Goal: Task Accomplishment & Management: Manage account settings

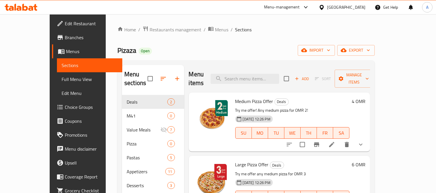
click at [360, 7] on div "[GEOGRAPHIC_DATA]" at bounding box center [346, 7] width 38 height 6
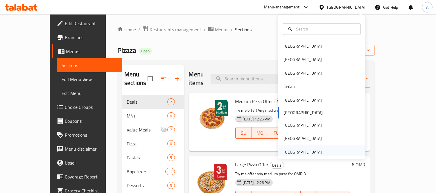
click at [300, 150] on div "[GEOGRAPHIC_DATA]" at bounding box center [302, 152] width 38 height 6
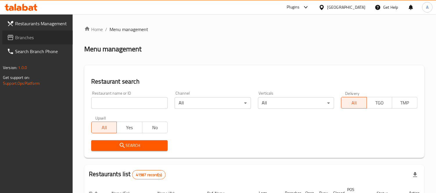
click at [47, 37] on span "Branches" at bounding box center [41, 37] width 53 height 7
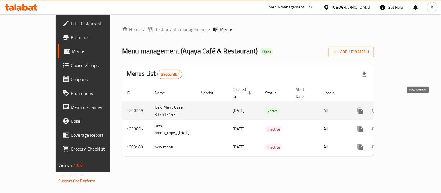
click at [405, 107] on icon "enhanced table" at bounding box center [401, 110] width 7 height 7
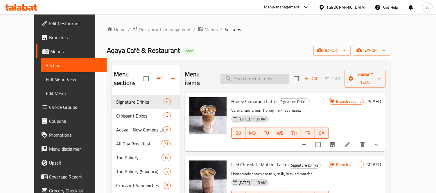
click at [255, 76] on input "search" at bounding box center [254, 79] width 69 height 10
paste input "Waffles"
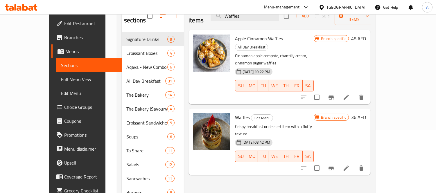
scroll to position [64, 0]
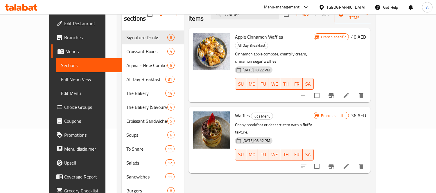
type input "Waffles"
click at [350, 163] on icon at bounding box center [346, 166] width 7 height 7
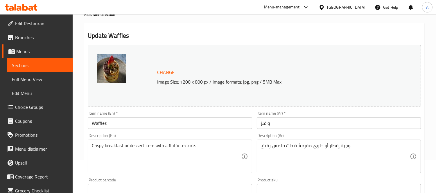
scroll to position [64, 0]
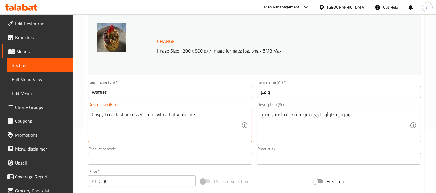
click at [182, 121] on textarea "Crispy breakfast or dessert item with a fluffy texture." at bounding box center [166, 126] width 149 height 28
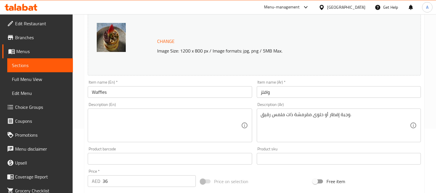
click at [258, 120] on div "وجبة إفطار أو حلوى مقرمشة ذات ملمس رقيق. Description (Ar)" at bounding box center [339, 126] width 164 height 34
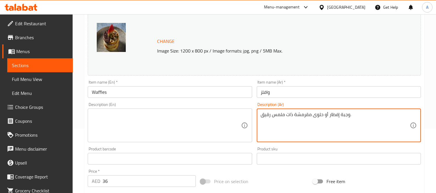
click at [279, 117] on textarea "وجبة إفطار أو حلوى مقرمشة ذات ملمس رقيق." at bounding box center [335, 126] width 149 height 28
click at [209, 92] on input "Waffles" at bounding box center [170, 92] width 164 height 12
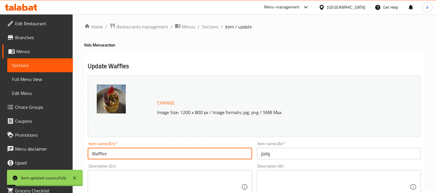
scroll to position [0, 0]
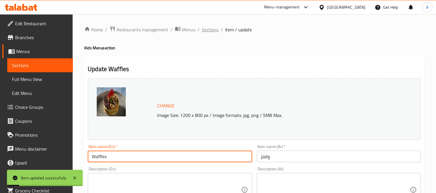
click at [211, 32] on span "Sections" at bounding box center [210, 29] width 17 height 7
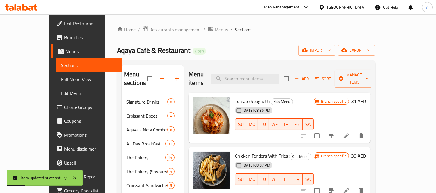
click at [271, 82] on div "Menu items Add Sort Manage items" at bounding box center [279, 79] width 182 height 28
click at [271, 74] on input "search" at bounding box center [245, 79] width 69 height 10
paste input "Iced Latte"
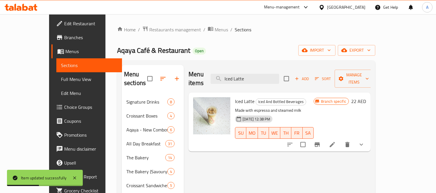
type input "Iced Latte"
click at [336, 141] on icon at bounding box center [332, 144] width 7 height 7
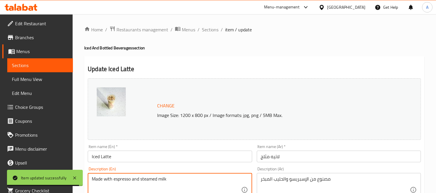
click at [184, 185] on textarea "Made with espresso and steamed milk" at bounding box center [166, 190] width 149 height 28
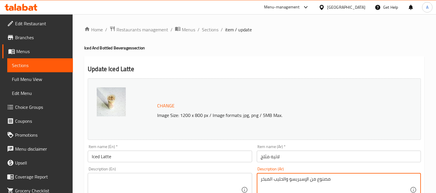
click at [289, 177] on textarea "مصنوع من الإسبريسو والحليب المبخر" at bounding box center [335, 190] width 149 height 28
click at [243, 160] on input "Iced Latte" at bounding box center [170, 157] width 164 height 12
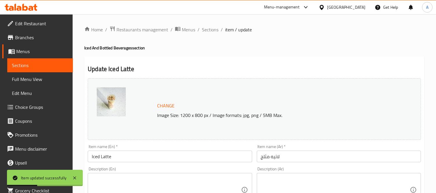
click at [206, 27] on span "Sections" at bounding box center [210, 29] width 17 height 7
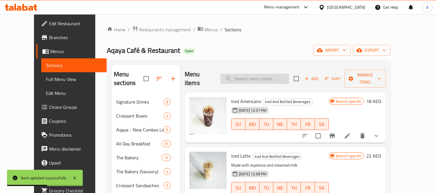
click at [259, 77] on input "search" at bounding box center [254, 79] width 69 height 10
paste input "Iced Matcha Latte"
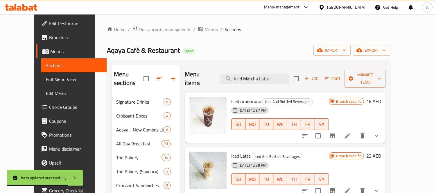
type input "Iced Matcha Latte"
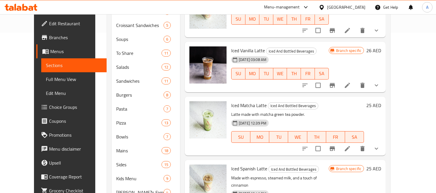
click at [351, 145] on icon at bounding box center [347, 148] width 7 height 7
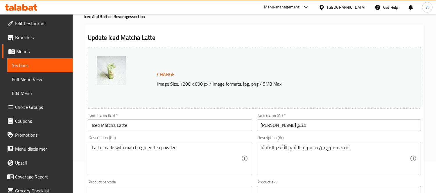
scroll to position [97, 0]
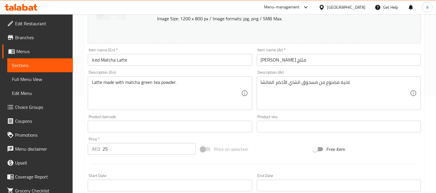
click at [165, 110] on div "Description (En) Latte made with matcha green tea powder. Description (En)" at bounding box center [169, 90] width 169 height 44
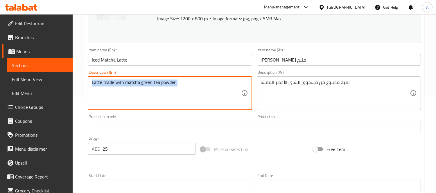
click at [177, 96] on textarea "Latte made with matcha green tea powder." at bounding box center [166, 94] width 149 height 28
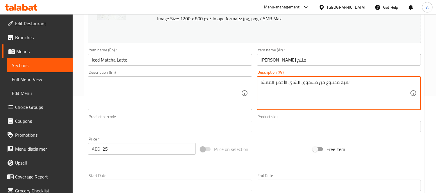
click at [312, 89] on textarea "لاتيه مصنوع من مسحوق الشاي الأخضر الماتشا." at bounding box center [335, 94] width 149 height 28
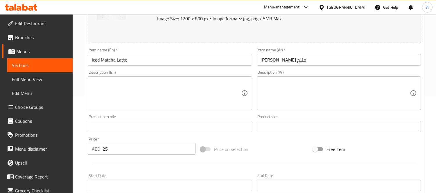
click at [158, 48] on div "Item name (En)   * Iced Matcha Latte Item name (En) *" at bounding box center [170, 57] width 164 height 18
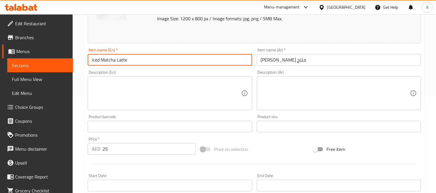
click at [148, 60] on input "Iced Matcha Latte" at bounding box center [170, 60] width 164 height 12
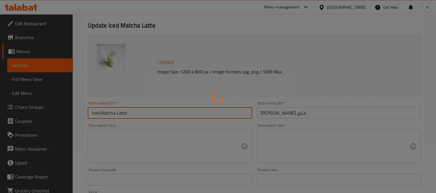
scroll to position [0, 0]
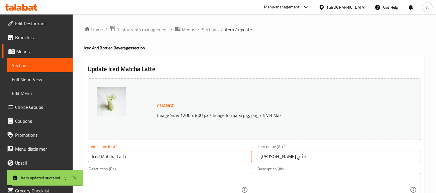
click at [214, 26] on span "Sections" at bounding box center [210, 29] width 17 height 7
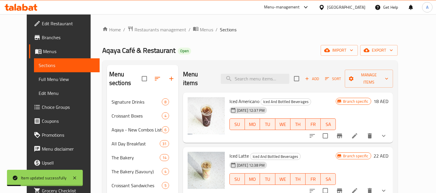
scroll to position [224, 0]
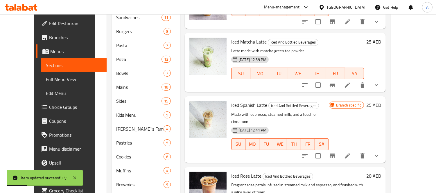
click at [351, 152] on icon at bounding box center [347, 155] width 7 height 7
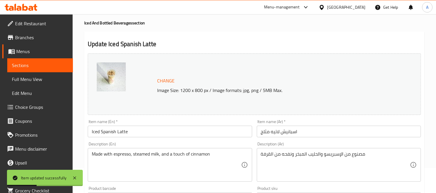
scroll to position [32, 0]
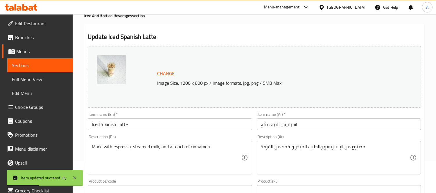
click at [154, 137] on div "Description (En) Made with espresso, steamed milk, and a touch of cinnamon Desc…" at bounding box center [170, 155] width 164 height 40
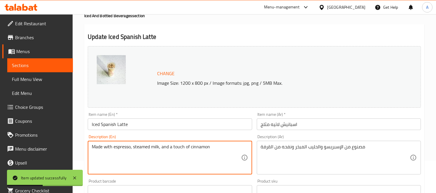
click at [155, 146] on textarea "Made with espresso, steamed milk, and a touch of cinnamon" at bounding box center [166, 158] width 149 height 28
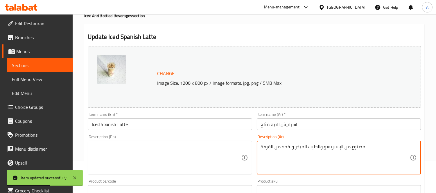
type textarea "مصنوع من الإسبريسو والحليب ونفحه من القرفة"
click at [300, 156] on textarea "مصنوع من الإسبريسو والحليب المبخر ونفحه من القرفة" at bounding box center [335, 158] width 149 height 28
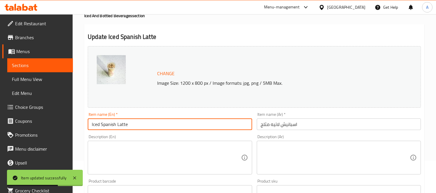
click at [205, 127] on input "Iced Spanish Latte" at bounding box center [170, 124] width 164 height 12
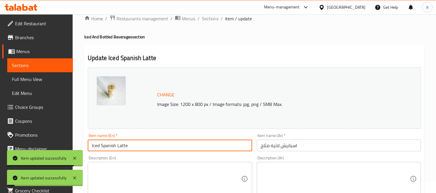
scroll to position [0, 0]
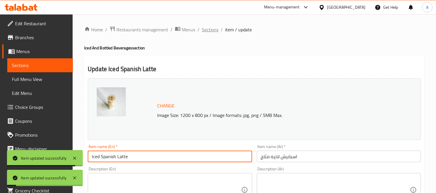
click at [207, 30] on span "Sections" at bounding box center [210, 29] width 17 height 7
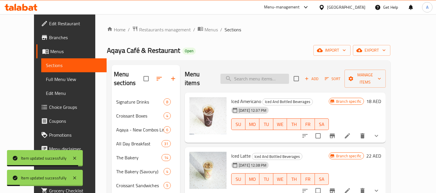
click at [259, 74] on input "search" at bounding box center [254, 79] width 69 height 10
paste input "Iced Rose Latte"
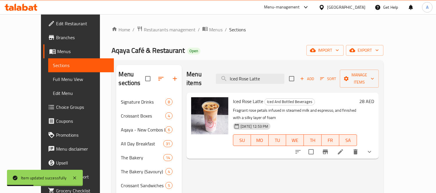
type input "Iced Rose Latte"
click at [348, 147] on li at bounding box center [340, 152] width 16 height 10
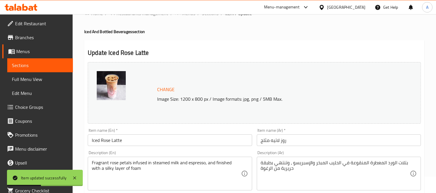
scroll to position [32, 0]
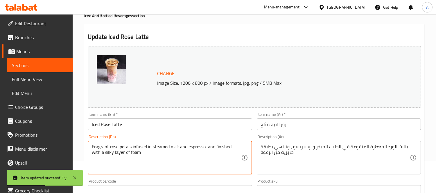
click at [129, 147] on textarea "Fragrant rose petals infused in steamed milk and espresso, and finished with a …" at bounding box center [166, 158] width 149 height 28
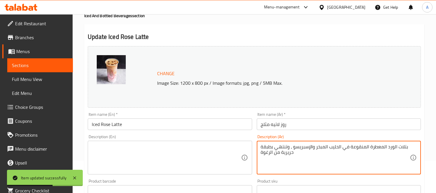
click at [294, 169] on textarea "بتلات الورد المعطرة المنقوعة في الحليب المبخر والإسبريسو ، وتنتهي بطبقة حريرية …" at bounding box center [335, 158] width 149 height 28
click at [152, 110] on div "Item name (En)   * Iced Rose Latte Item name (En) *" at bounding box center [169, 121] width 169 height 22
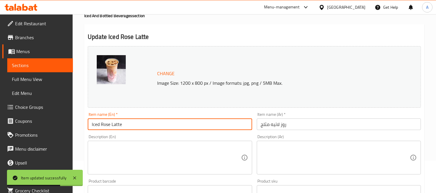
click at [138, 123] on input "Iced Rose Latte" at bounding box center [170, 124] width 164 height 12
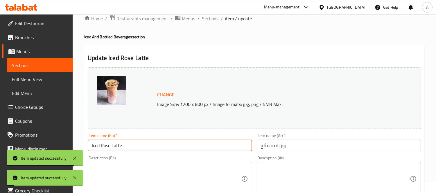
scroll to position [0, 0]
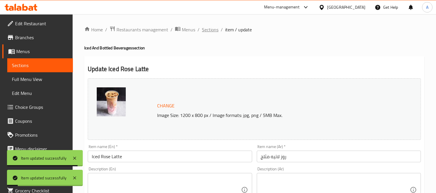
click at [212, 26] on span "Sections" at bounding box center [210, 29] width 17 height 7
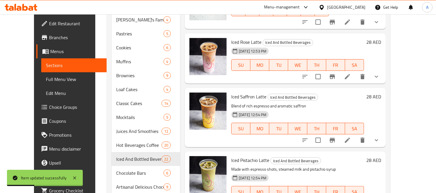
scroll to position [324, 0]
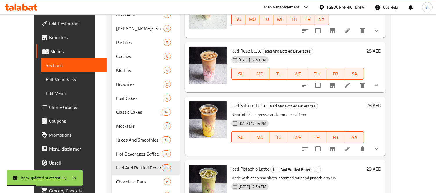
click at [351, 145] on icon at bounding box center [347, 148] width 7 height 7
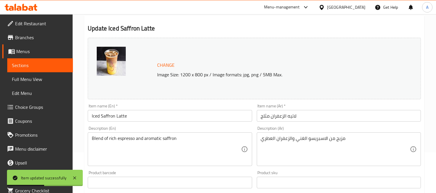
scroll to position [97, 0]
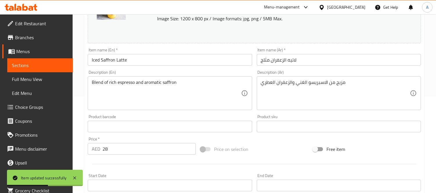
click at [169, 108] on div "Blend of rich espresso and aromatic saffron Description (En)" at bounding box center [170, 93] width 164 height 34
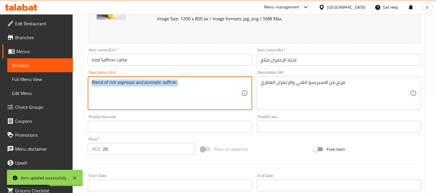
click at [169, 108] on div "Blend of rich espresso and aromatic saffron Description (En)" at bounding box center [170, 93] width 164 height 34
click at [216, 92] on textarea "Blend of rich espresso and aromatic saffron" at bounding box center [166, 94] width 149 height 28
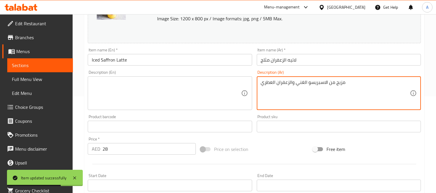
click at [310, 90] on textarea "مزيج من الاسبريسو الغني والزعفران العطري" at bounding box center [335, 94] width 149 height 28
drag, startPoint x: 310, startPoint y: 90, endPoint x: 292, endPoint y: 83, distance: 18.5
click at [310, 89] on textarea "مزيج من الاسبريسو الغني والزعفران العطري" at bounding box center [335, 94] width 149 height 28
click at [242, 63] on input "Iced Saffron Latte" at bounding box center [170, 60] width 164 height 12
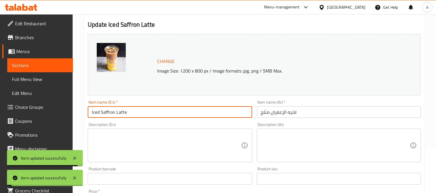
scroll to position [0, 0]
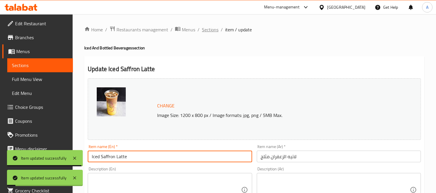
click at [209, 33] on span "Sections" at bounding box center [210, 29] width 17 height 7
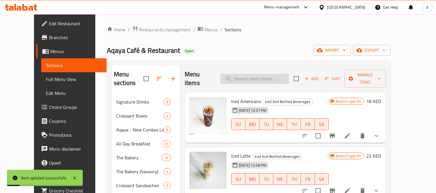
click at [247, 74] on input "search" at bounding box center [254, 79] width 69 height 10
paste input "Iced Pistachio Latte"
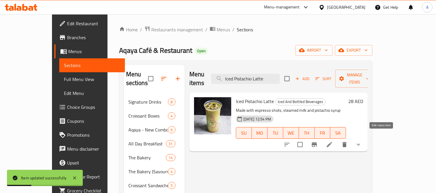
type input "Iced Pistachio Latte"
click at [333, 141] on icon at bounding box center [329, 144] width 7 height 7
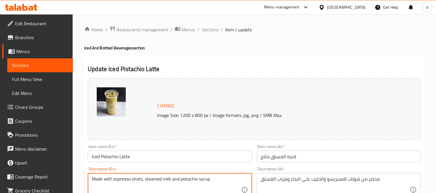
click at [138, 182] on textarea "Made with espresso shots, steamed milk and pistachio syrup" at bounding box center [166, 190] width 149 height 28
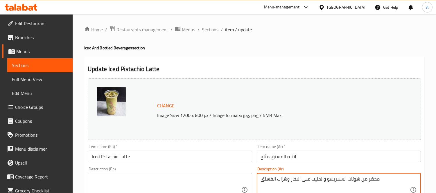
click at [281, 190] on textarea "محضر من شوتات الاسبريسو والحليب على البخار وشراب الفستق" at bounding box center [335, 190] width 149 height 28
click at [213, 153] on input "Iced Pistachio Latte" at bounding box center [170, 157] width 164 height 12
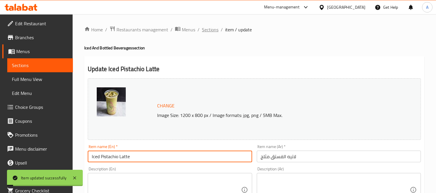
click at [208, 28] on span "Sections" at bounding box center [210, 29] width 17 height 7
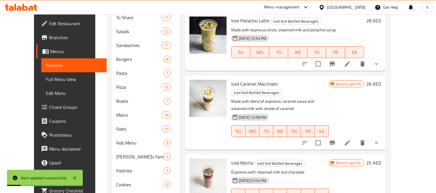
scroll to position [279, 0]
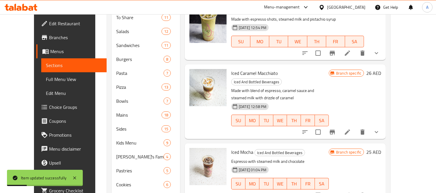
click at [350, 130] on icon at bounding box center [347, 132] width 5 height 5
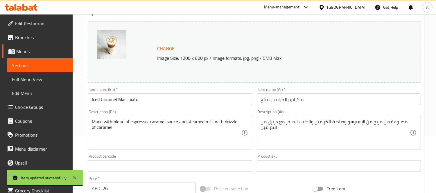
scroll to position [64, 0]
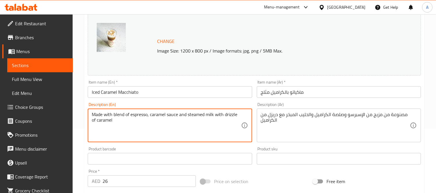
click at [194, 124] on textarea "Made with blend of espresso, caramel sauce and steamed milk with drizzle of car…" at bounding box center [166, 126] width 149 height 28
click at [286, 118] on textarea "مصنوعة من مزيج من الإسبرسو وصلصة الكراميل والحليب المبخر مع دريزل من الكراميل" at bounding box center [335, 126] width 149 height 28
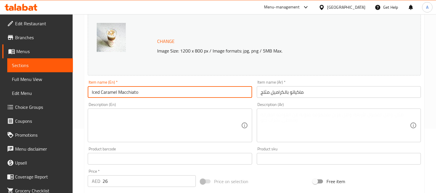
click at [209, 94] on input "Iced Caramel Macchiato" at bounding box center [170, 92] width 164 height 12
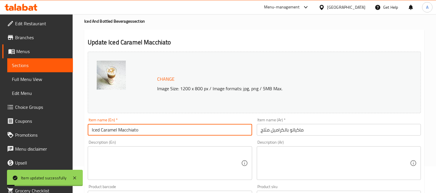
scroll to position [0, 0]
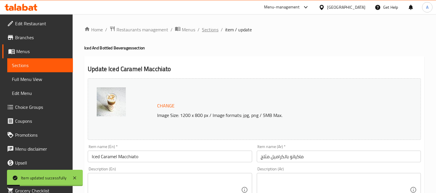
click at [213, 31] on span "Sections" at bounding box center [210, 29] width 17 height 7
click at [214, 31] on span "Sections" at bounding box center [210, 29] width 17 height 7
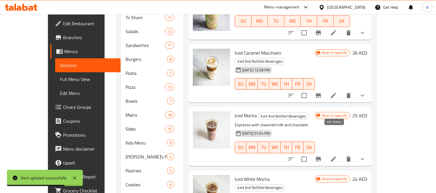
scroll to position [325, 0]
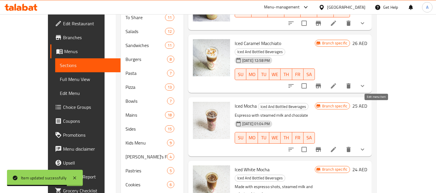
click at [337, 146] on icon at bounding box center [333, 149] width 7 height 7
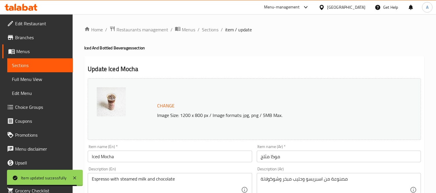
scroll to position [64, 0]
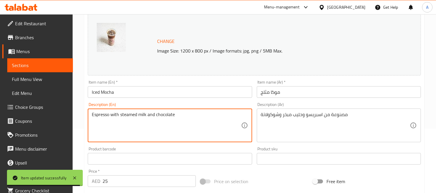
click at [150, 121] on textarea "Espresso with steamed milk and chocolate" at bounding box center [166, 126] width 149 height 28
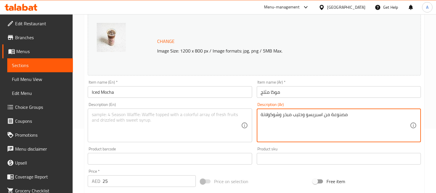
click at [285, 121] on textarea "مصنوعة من اسبريسو وحليب مبخر وشوكولاتة" at bounding box center [335, 126] width 149 height 28
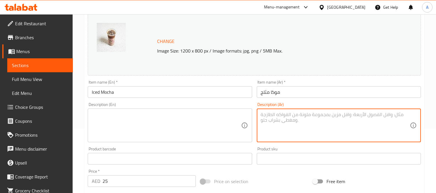
click at [201, 94] on input "Iced Mocha" at bounding box center [170, 92] width 164 height 12
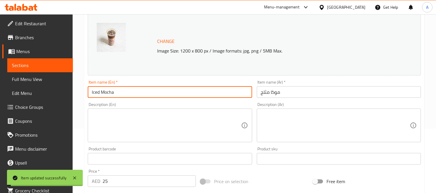
scroll to position [0, 0]
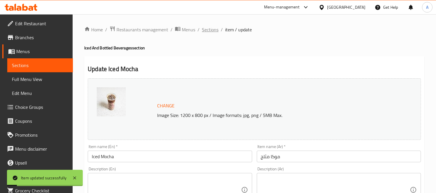
click at [208, 27] on span "Sections" at bounding box center [210, 29] width 17 height 7
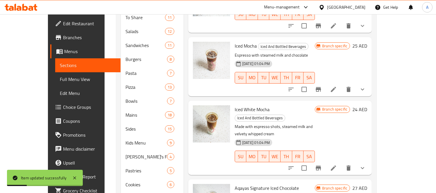
scroll to position [388, 0]
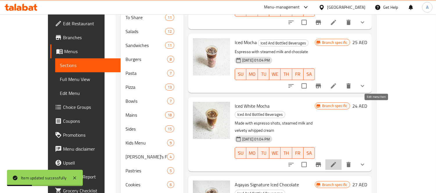
click at [337, 161] on icon at bounding box center [333, 164] width 7 height 7
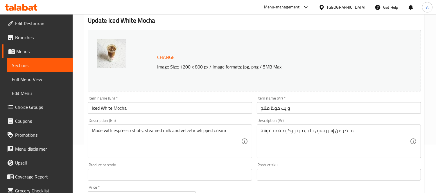
scroll to position [97, 0]
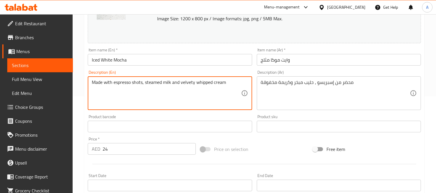
click at [195, 100] on textarea "Made with espresso shots, steamed milk and velvety whipped cream" at bounding box center [166, 94] width 149 height 28
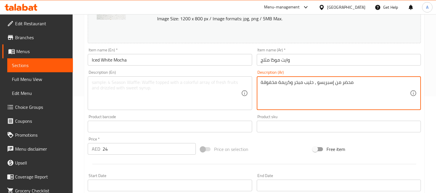
click at [289, 100] on textarea "محضر من إسبريسو ، حليب مبخر وكريمة مخفوقة" at bounding box center [335, 94] width 149 height 28
click at [197, 63] on input "Iced White Mocha" at bounding box center [170, 60] width 164 height 12
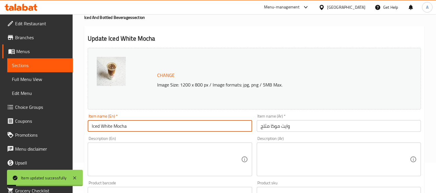
scroll to position [0, 0]
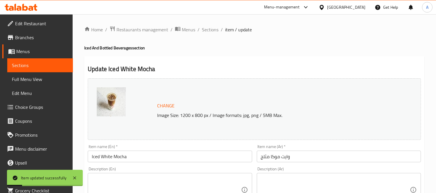
click at [208, 28] on span "Sections" at bounding box center [210, 29] width 17 height 7
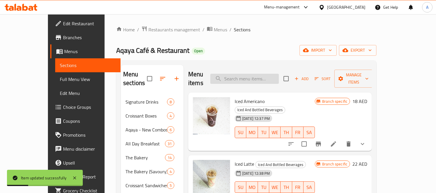
click at [250, 74] on input "search" at bounding box center [244, 79] width 69 height 10
paste input "Coca Cola"
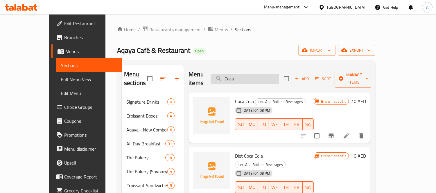
click at [254, 74] on input "Coca" at bounding box center [245, 79] width 69 height 10
paste input "Fanta"
click at [254, 74] on input "Fanta" at bounding box center [245, 79] width 69 height 10
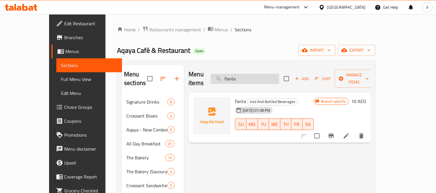
paste input "Sprite"
paste input "till Water Small"
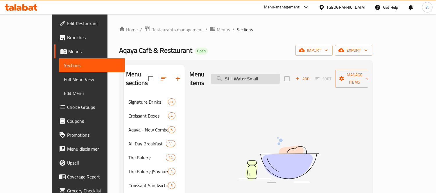
click at [273, 77] on input "Still Water Small" at bounding box center [245, 79] width 69 height 10
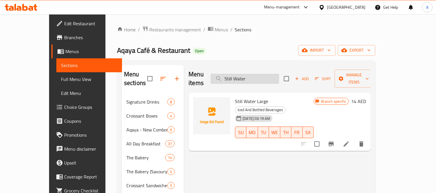
click at [257, 74] on input "Still Water" at bounding box center [245, 79] width 69 height 10
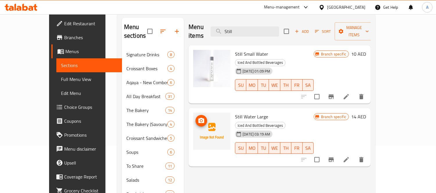
scroll to position [32, 0]
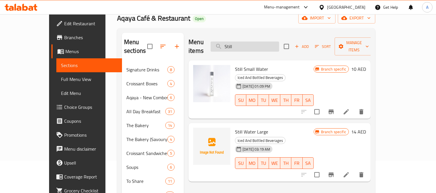
click at [265, 42] on input "Still" at bounding box center [245, 47] width 69 height 10
paste input "parkling Water Sma"
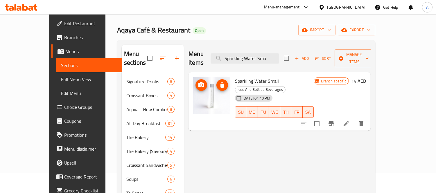
scroll to position [0, 0]
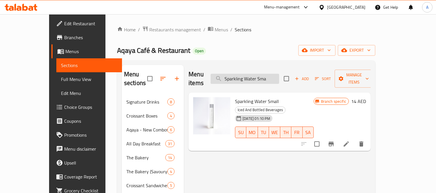
click at [242, 74] on input "Sparkling Water Sma" at bounding box center [245, 79] width 69 height 10
click at [245, 74] on input "Sparkling Water Sma" at bounding box center [245, 79] width 69 height 10
paste input "Iced Mango Matcha Latte"
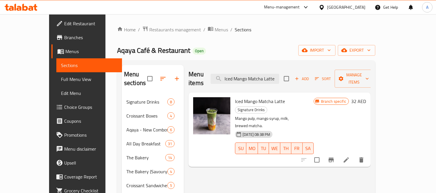
type input "Iced Mango Matcha Latte"
click at [354, 155] on li at bounding box center [346, 160] width 16 height 10
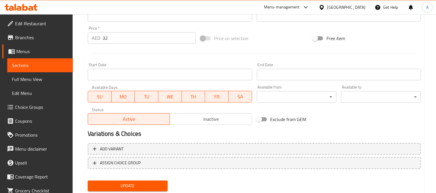
scroll to position [224, 0]
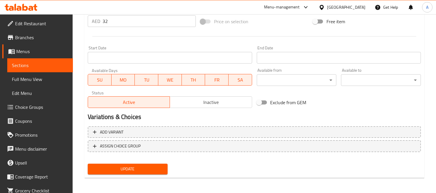
click at [24, 104] on span "Choice Groups" at bounding box center [41, 107] width 53 height 7
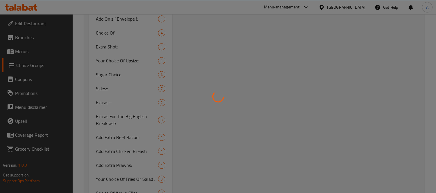
scroll to position [2647, 0]
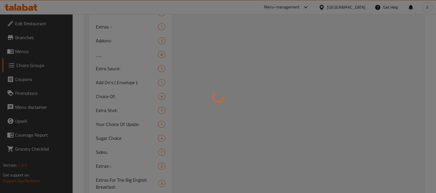
click at [119, 108] on div at bounding box center [218, 96] width 436 height 193
click at [136, 106] on div at bounding box center [218, 96] width 436 height 193
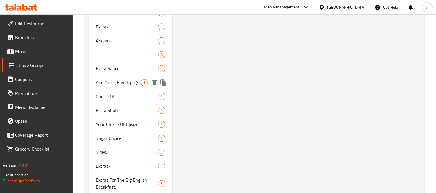
click at [124, 117] on div "Your Choice Of Upsize: 1" at bounding box center [130, 124] width 83 height 14
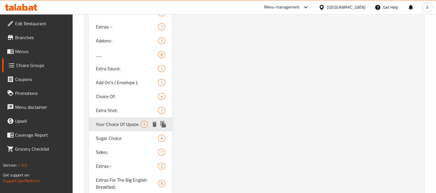
type input "Your Choice Of Upsize:"
type input "إختيارك من تكبير الحجم:"
type input "0"
click at [128, 121] on span "Your Choice Of Upsize:" at bounding box center [118, 124] width 45 height 7
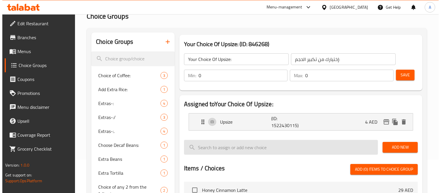
scroll to position [64, 0]
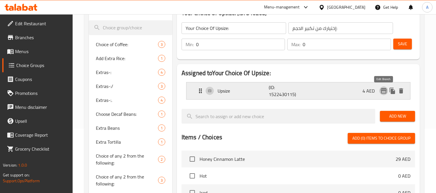
click at [383, 91] on icon "edit" at bounding box center [383, 90] width 7 height 7
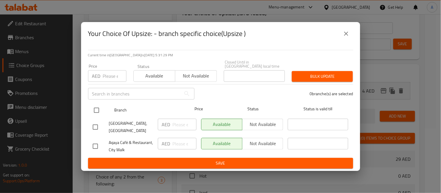
click at [100, 108] on input "checkbox" at bounding box center [96, 110] width 12 height 12
checkbox input "true"
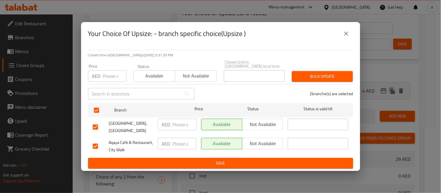
click at [343, 34] on icon "close" at bounding box center [345, 33] width 7 height 7
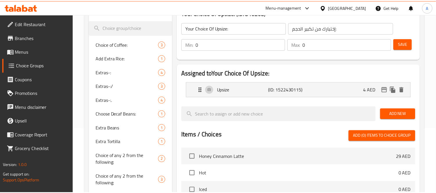
scroll to position [2659, 0]
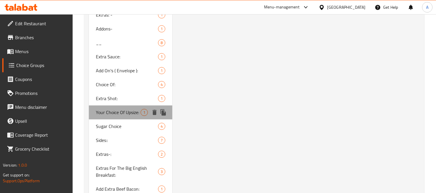
click at [132, 109] on span "Your Choice Of Upsize:" at bounding box center [118, 112] width 45 height 7
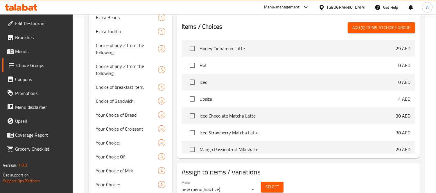
scroll to position [239, 0]
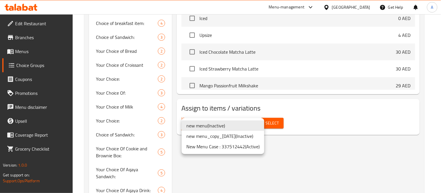
click at [220, 146] on li "New Menu Case : 337512442 ( Active )" at bounding box center [223, 146] width 82 height 10
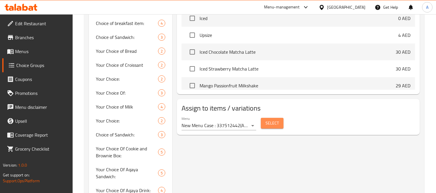
click at [276, 121] on span "Select" at bounding box center [271, 123] width 13 height 7
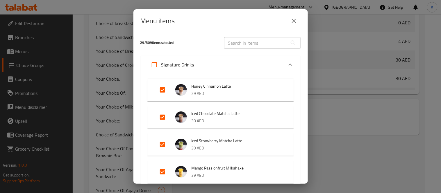
click at [260, 45] on input "text" at bounding box center [255, 43] width 63 height 12
paste input "Iced Mango Matcha Latte"
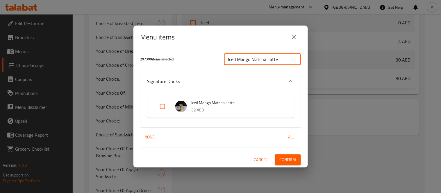
type input "Iced Mango Matcha Latte"
click at [164, 108] on input "Expand" at bounding box center [162, 107] width 14 height 14
checkbox input "true"
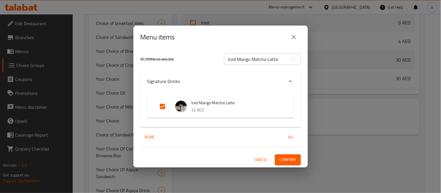
click at [239, 60] on input "Iced Mango Matcha Latte" at bounding box center [255, 59] width 63 height 12
paste input "Blueberry"
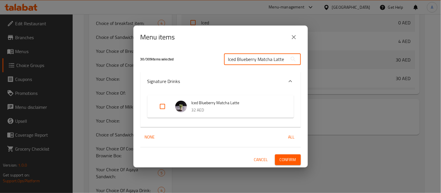
type input "Iced Blueberry Matcha Latte"
click at [162, 107] on input "Expand" at bounding box center [162, 107] width 14 height 14
checkbox input "true"
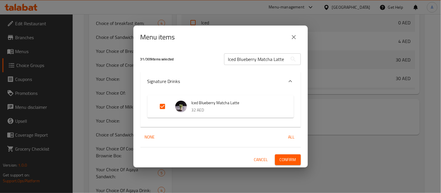
click at [237, 60] on input "Iced Blueberry Matcha Latte" at bounding box center [255, 59] width 63 height 12
paste input "Mango Passionfruit Shak"
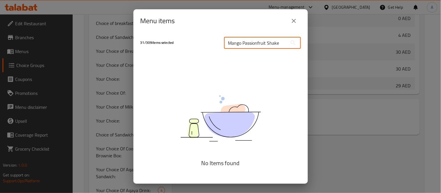
click at [270, 44] on input "Mango Passionfruit Shake" at bounding box center [255, 43] width 63 height 12
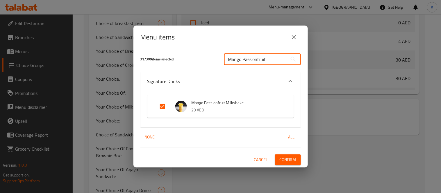
click at [257, 59] on input "Mango Passionfruit" at bounding box center [255, 59] width 63 height 12
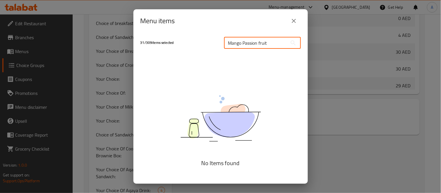
click at [261, 43] on input "Mango Passion fruit" at bounding box center [255, 43] width 63 height 12
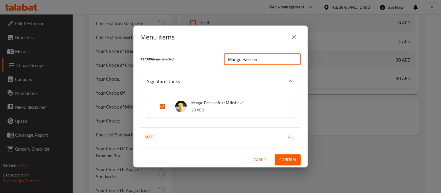
type input "Mango Passion"
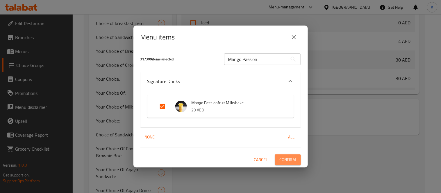
click at [287, 159] on span "Confirm" at bounding box center [287, 159] width 17 height 7
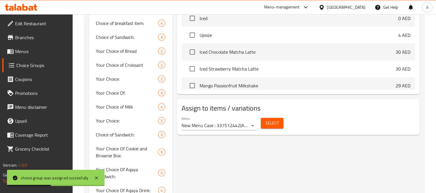
scroll to position [82, 0]
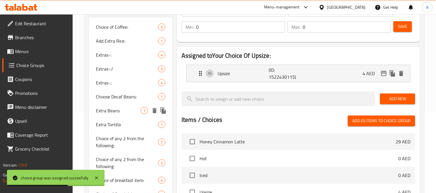
click at [125, 116] on div "Extra Beans 1" at bounding box center [130, 111] width 83 height 14
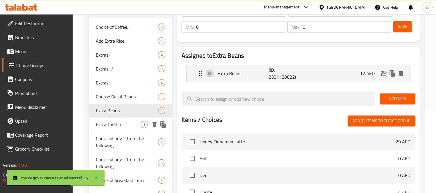
type input "Extra Beans"
type input "فاصوليا إضافية"
type input "1"
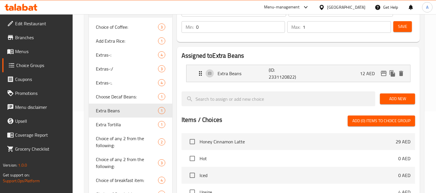
scroll to position [72, 0]
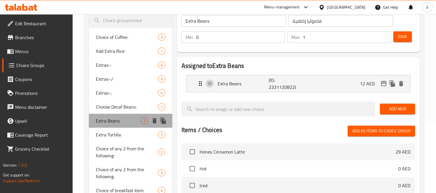
click at [124, 123] on span "Extra Beans" at bounding box center [118, 120] width 45 height 7
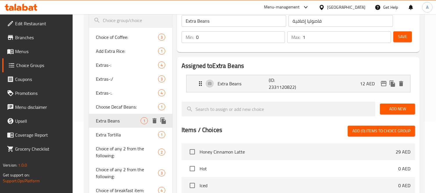
click at [118, 123] on span "Extra Beans" at bounding box center [118, 120] width 45 height 7
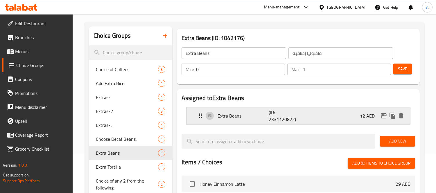
click at [318, 111] on div "Extra Beans (ID: 2331120822) 12 AED" at bounding box center [300, 115] width 206 height 17
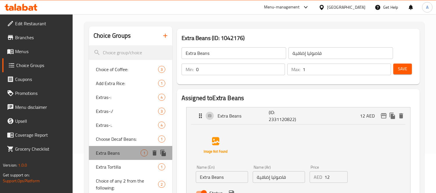
click at [112, 155] on span "Extra Beans" at bounding box center [118, 153] width 45 height 7
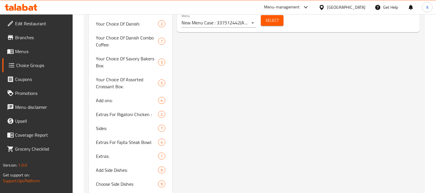
scroll to position [362, 0]
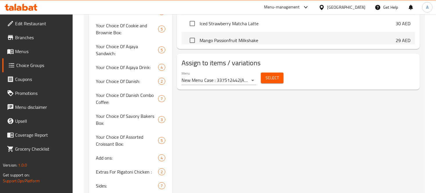
click at [274, 76] on span "Select" at bounding box center [271, 77] width 13 height 7
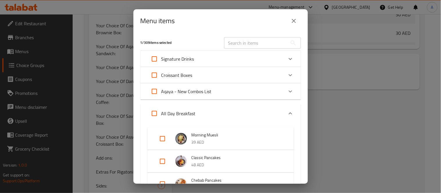
click at [258, 38] on input "text" at bounding box center [255, 43] width 63 height 12
paste input "The Big English Breakfast"
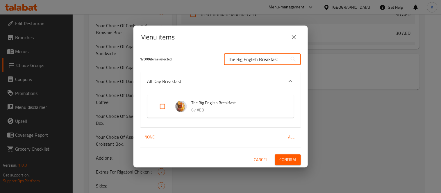
type input "The Big English Breakfast"
click at [159, 105] on input "Expand" at bounding box center [162, 107] width 14 height 14
checkbox input "true"
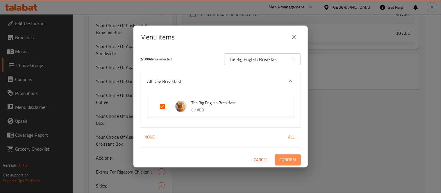
click at [283, 159] on span "Confirm" at bounding box center [287, 159] width 17 height 7
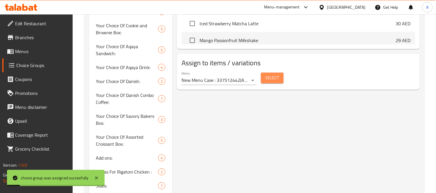
click at [272, 76] on span "Select" at bounding box center [271, 77] width 13 height 7
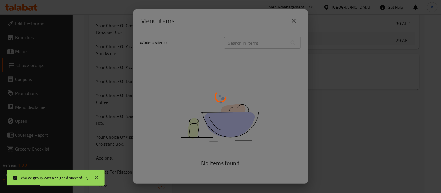
click at [249, 42] on div at bounding box center [220, 96] width 441 height 193
click at [248, 41] on div at bounding box center [220, 96] width 441 height 193
click at [242, 45] on div at bounding box center [220, 96] width 441 height 193
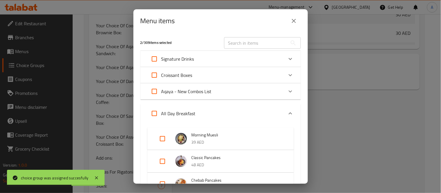
click at [242, 45] on input "text" at bounding box center [255, 43] width 63 height 12
paste input "Steak and Eggs"
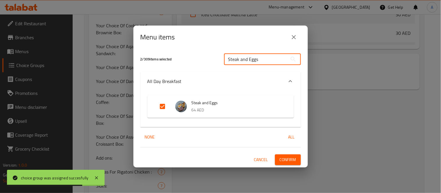
type input "Steak and Eggs"
click at [163, 106] on input "Expand" at bounding box center [162, 107] width 14 height 14
checkbox input "false"
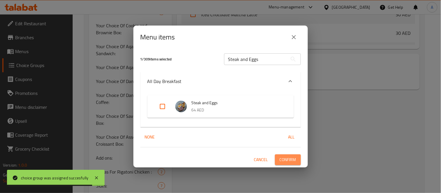
click at [294, 155] on button "Confirm" at bounding box center [288, 159] width 26 height 11
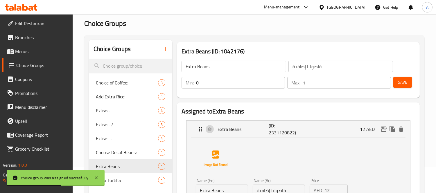
scroll to position [2039, 0]
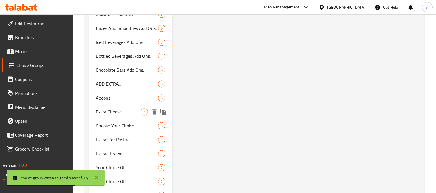
drag, startPoint x: 114, startPoint y: 98, endPoint x: 152, endPoint y: 114, distance: 41.1
click at [114, 108] on span "Extra Cheese" at bounding box center [118, 111] width 45 height 7
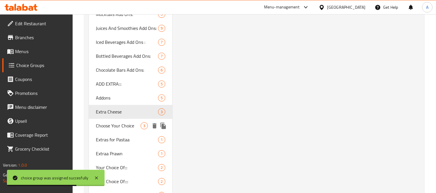
type input "Extra Cheese"
type input "إضافاه جبنه"
type input "3"
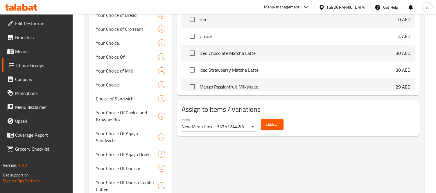
scroll to position [329, 0]
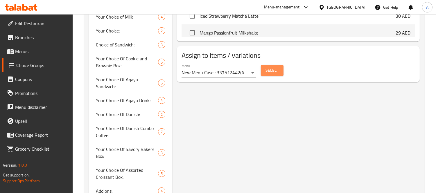
click at [276, 72] on span "Select" at bounding box center [271, 70] width 13 height 7
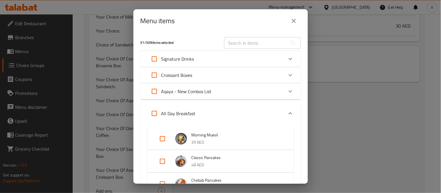
click at [257, 41] on input "text" at bounding box center [255, 43] width 63 height 12
paste input "Beef Gyros Wrap"
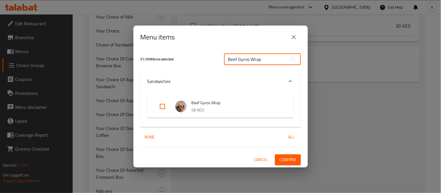
type input "Beef Gyros Wrap"
click at [165, 109] on input "Expand" at bounding box center [162, 107] width 14 height 14
checkbox input "true"
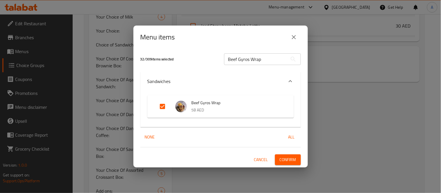
click at [248, 56] on input "Beef Gyros Wrap" at bounding box center [255, 59] width 63 height 12
paste input "Spicy Jalapeño Burger"
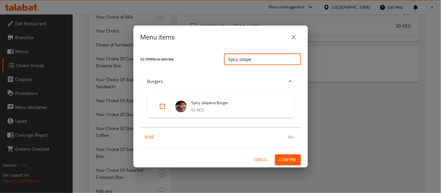
type input "Spicy Jalape"
click at [159, 110] on input "Expand" at bounding box center [162, 107] width 14 height 14
checkbox input "true"
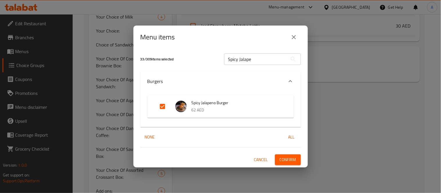
click at [290, 160] on span "Confirm" at bounding box center [287, 159] width 17 height 7
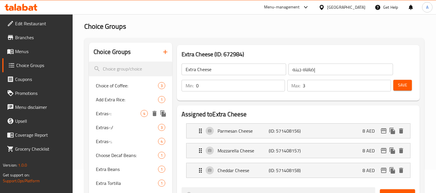
scroll to position [0, 0]
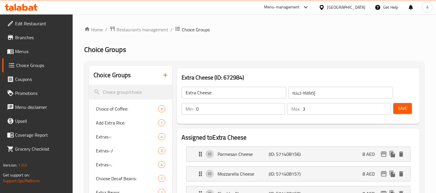
click at [33, 49] on span "Menus" at bounding box center [41, 51] width 53 height 7
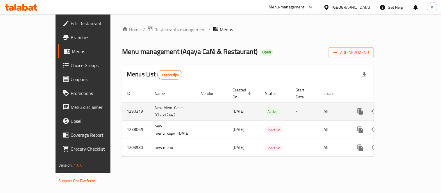
click at [405, 108] on icon "enhanced table" at bounding box center [401, 111] width 7 height 7
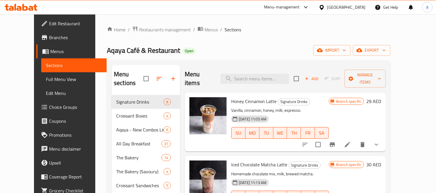
click at [271, 69] on div "Menu items Add Sort Manage items" at bounding box center [285, 79] width 201 height 28
click at [266, 77] on input "search" at bounding box center [254, 79] width 69 height 10
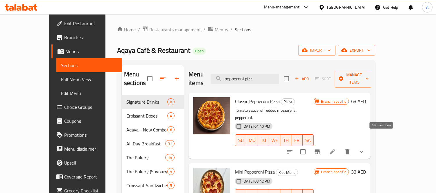
type input "pepperoni pizz"
click at [336, 148] on icon at bounding box center [332, 151] width 7 height 7
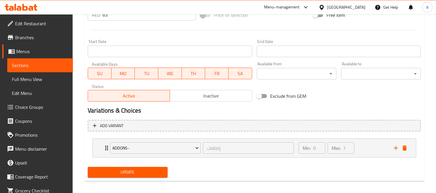
scroll to position [234, 0]
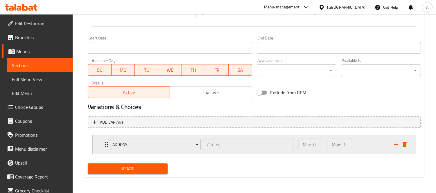
click at [378, 144] on div "Min: 0 ​ Max: 1 ​" at bounding box center [342, 144] width 95 height 19
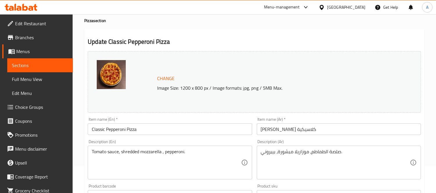
scroll to position [0, 0]
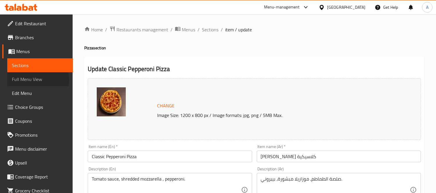
click at [33, 80] on span "Full Menu View" at bounding box center [40, 79] width 56 height 7
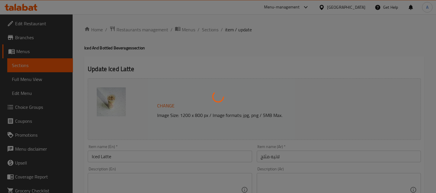
type input "اختيارك من الحليب"
type input "1"
type input "اختر حبوب القهوة منزوعة الكافيين"
type input "0"
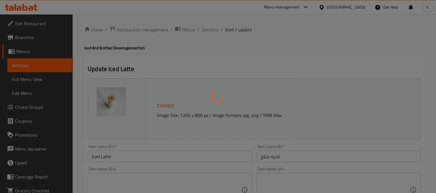
type input "1"
type input "اكسترا شوت:"
type input "0"
type input "اختيارك من الشراب:"
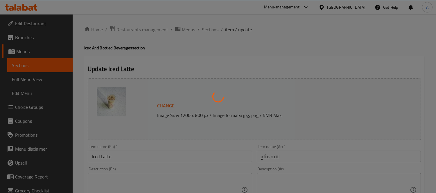
type input "0"
type input "1"
type input "إختيارك من تكبير الحجم:"
type input "0"
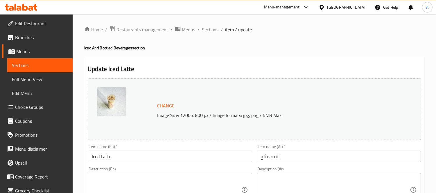
click at [21, 49] on span "Menus" at bounding box center [42, 51] width 52 height 7
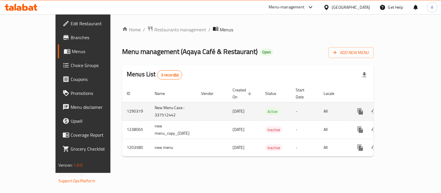
click at [405, 108] on icon "enhanced table" at bounding box center [401, 111] width 7 height 7
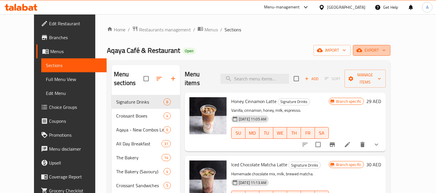
click at [386, 51] on span "export" at bounding box center [371, 50] width 28 height 7
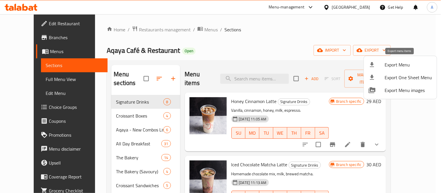
click at [392, 66] on span "Export Menu" at bounding box center [408, 64] width 47 height 7
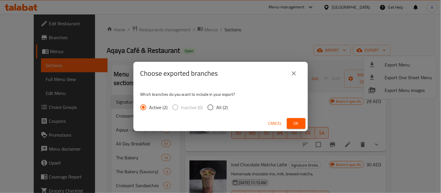
click at [219, 106] on span "All (2)" at bounding box center [221, 107] width 11 height 7
click at [216, 106] on input "All (2)" at bounding box center [210, 107] width 12 height 12
radio input "true"
click at [291, 122] on button "Ok" at bounding box center [296, 123] width 19 height 11
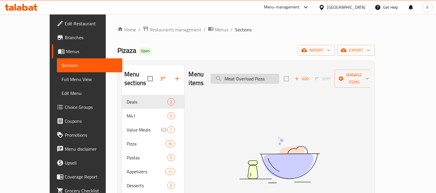
drag, startPoint x: 286, startPoint y: 75, endPoint x: 278, endPoint y: 73, distance: 7.7
click at [279, 74] on input "Meat Overload Pizza" at bounding box center [245, 79] width 69 height 10
click at [273, 74] on input "Meat Overload Pizza" at bounding box center [245, 79] width 69 height 10
click at [267, 74] on input "Meat Over" at bounding box center [245, 79] width 69 height 10
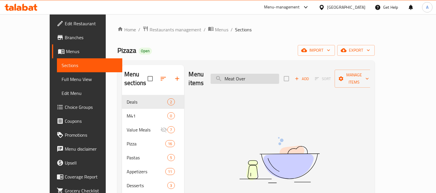
click at [267, 74] on input "Meat Over" at bounding box center [245, 79] width 69 height 10
paste input "Classic Pepperoni Pizza"
click at [267, 74] on input "Classic Pepperoni Pizza" at bounding box center [245, 79] width 69 height 10
click at [254, 77] on input "Classic Pepperoni Pizza" at bounding box center [245, 79] width 69 height 10
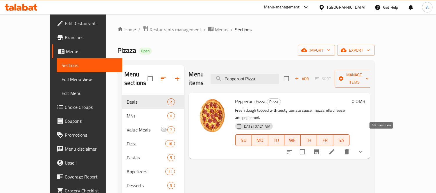
type input "Pepperoni Pizza"
click at [335, 148] on icon at bounding box center [331, 151] width 7 height 7
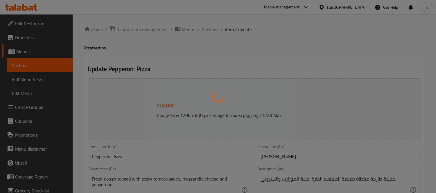
type input "اختيارك للقشرة:-"
type input "1"
type input "أضف صوص للبيتزا الصغيرة:"
type input "0"
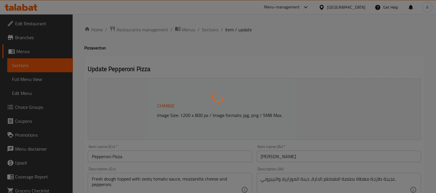
type input "5"
type input "ترقية للقشرة:"
type input "0"
type input "1"
type input "إضافة"
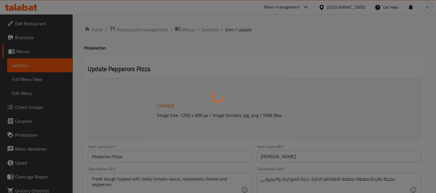
type input "0"
type input "11"
type input "اختيارك للقشرة:-"
type input "1"
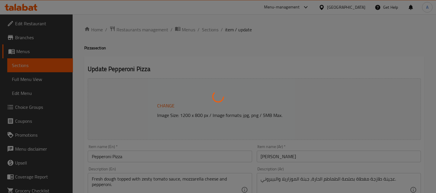
type input "أضف صوص للبيتزا المتوسطة"
type input "0"
type input "5"
type input "ترقية للقشرة:"
type input "0"
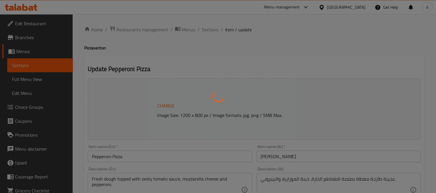
type input "1"
type input "اختيارك للقشرة:-"
type input "1"
type input "أضف صوص للبيتزا الكبيرة:"
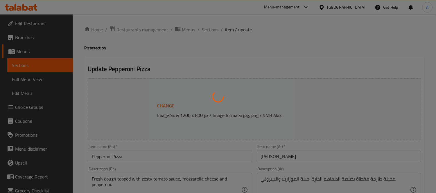
type input "0"
type input "5"
type input "ترقية للقشرة:"
type input "0"
type input "1"
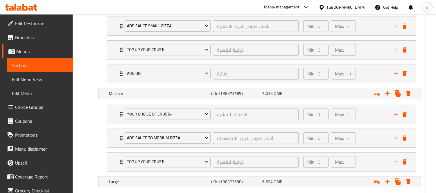
scroll to position [484, 0]
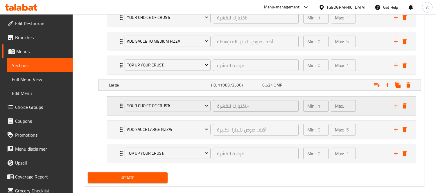
click at [359, 106] on div "Min: 1 ​ Max: 1 ​" at bounding box center [345, 106] width 91 height 19
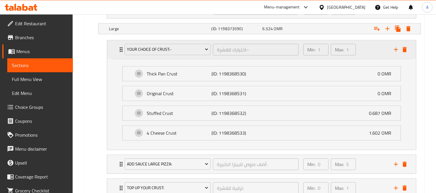
scroll to position [579, 0]
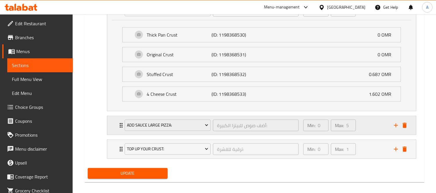
click at [370, 130] on div "Min: 0 ​ Max: 5 ​" at bounding box center [345, 125] width 91 height 19
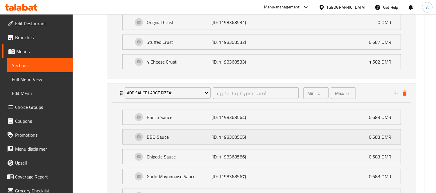
scroll to position [676, 0]
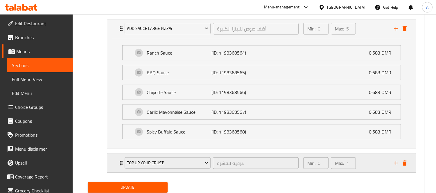
click at [363, 170] on div "Min: 0 ​ Max: 1 ​" at bounding box center [345, 163] width 91 height 19
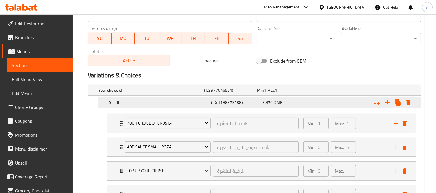
scroll to position [256, 0]
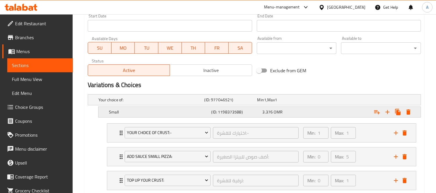
click at [338, 112] on div "Expand" at bounding box center [363, 112] width 102 height 13
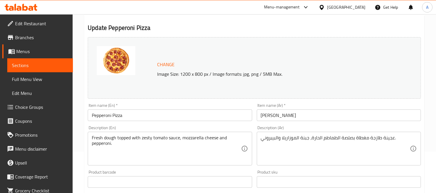
scroll to position [0, 0]
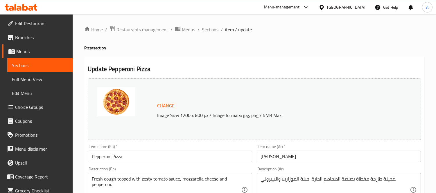
click at [202, 31] on span "Sections" at bounding box center [210, 29] width 17 height 7
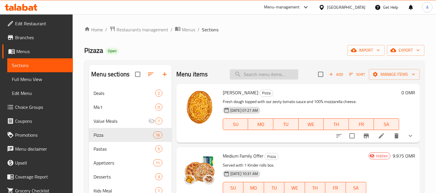
click at [257, 73] on input "search" at bounding box center [264, 74] width 69 height 10
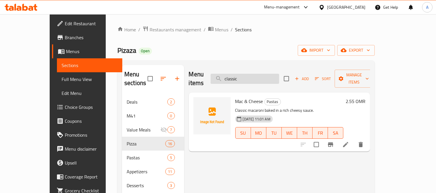
click at [260, 74] on input "classic" at bounding box center [245, 79] width 69 height 10
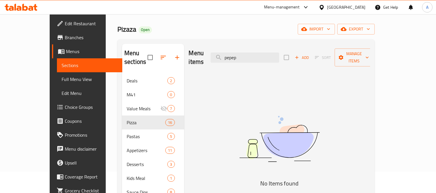
scroll to position [32, 0]
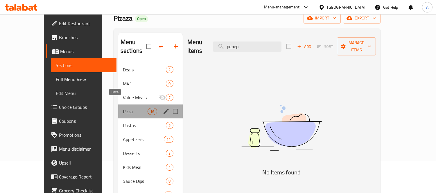
click at [130, 108] on span "Pizza" at bounding box center [135, 111] width 25 height 7
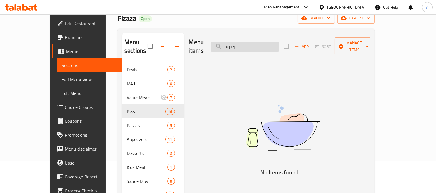
click at [270, 42] on input "pepep" at bounding box center [245, 47] width 69 height 10
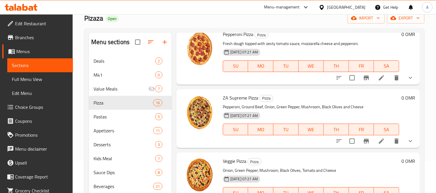
scroll to position [0, 0]
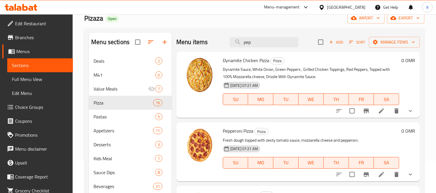
click at [238, 129] on span "Pepperoni Pizza" at bounding box center [238, 131] width 30 height 9
copy span "Pepperoni"
click at [257, 48] on div "Menu items pep Add Sort Manage items" at bounding box center [297, 42] width 243 height 19
click at [259, 42] on input "pep" at bounding box center [264, 42] width 69 height 10
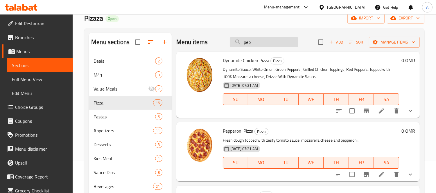
click at [259, 42] on input "pep" at bounding box center [264, 42] width 69 height 10
paste input "Pepperoni"
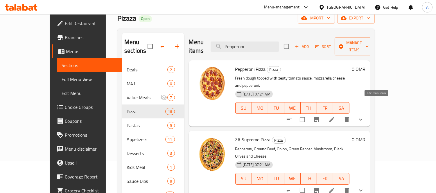
type input "Pepperoni"
click at [334, 117] on icon at bounding box center [331, 119] width 5 height 5
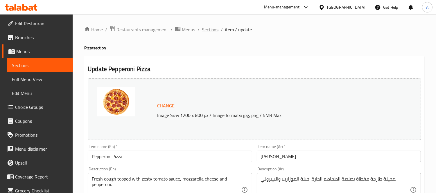
click at [204, 28] on span "Sections" at bounding box center [210, 29] width 17 height 7
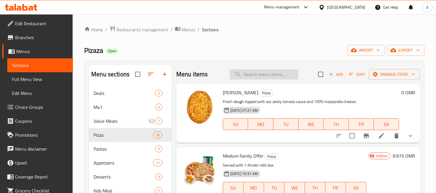
click at [269, 77] on input "search" at bounding box center [264, 74] width 69 height 10
paste input "Pepperoni"
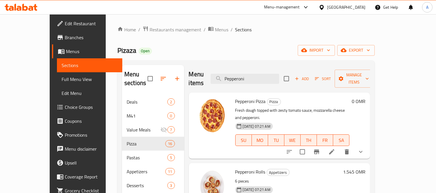
type input "Pepperoni"
click at [364, 148] on icon "show more" at bounding box center [360, 151] width 7 height 7
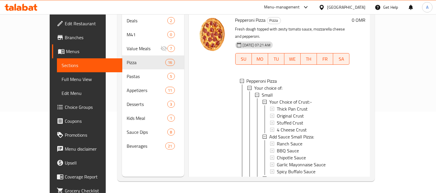
click at [65, 105] on span "Choice Groups" at bounding box center [91, 107] width 53 height 7
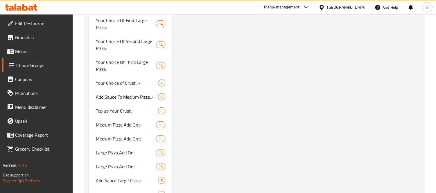
scroll to position [242, 0]
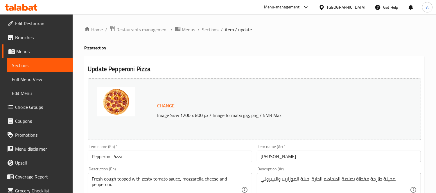
click at [25, 76] on span "Full Menu View" at bounding box center [40, 79] width 56 height 7
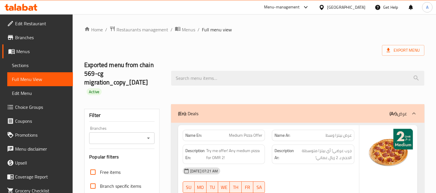
checkbox input "true"
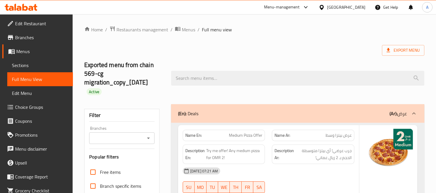
checkbox input "false"
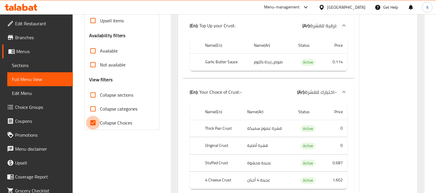
click at [92, 123] on input "Collapse Choices" at bounding box center [93, 123] width 14 height 14
checkbox input "false"
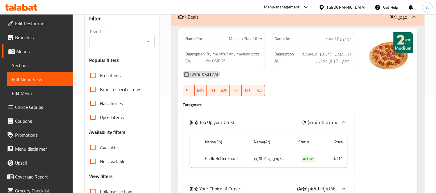
scroll to position [26759, 0]
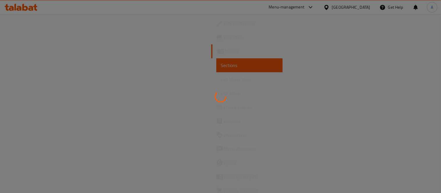
click at [35, 99] on div at bounding box center [220, 96] width 441 height 193
click at [25, 109] on div at bounding box center [220, 96] width 441 height 193
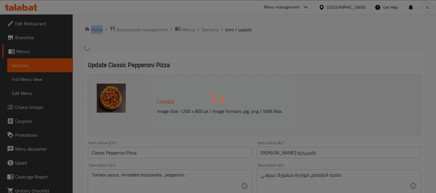
click at [28, 106] on div at bounding box center [218, 96] width 436 height 193
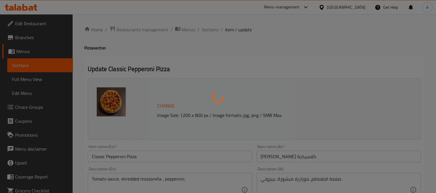
click at [34, 107] on div at bounding box center [218, 96] width 436 height 193
click at [39, 105] on div at bounding box center [218, 96] width 436 height 193
type input "إضافات"
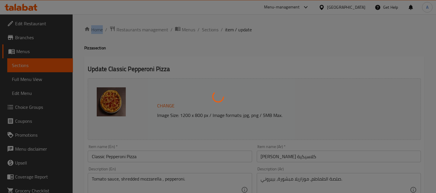
type input "0"
type input "1"
click at [39, 105] on div at bounding box center [218, 96] width 436 height 193
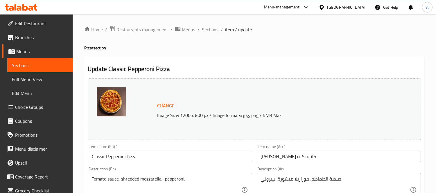
click at [21, 107] on span "Choice Groups" at bounding box center [41, 107] width 53 height 7
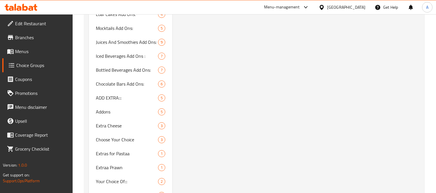
scroll to position [2506, 0]
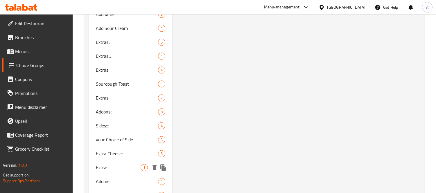
click at [106, 178] on span "Addons-" at bounding box center [118, 181] width 45 height 7
type input "Addons-"
type input "إضافات"
type input "0"
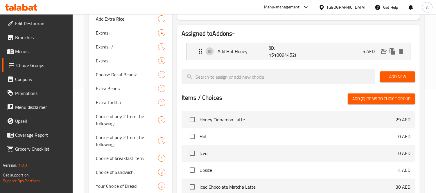
scroll to position [0, 0]
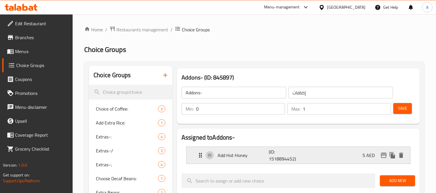
click at [313, 153] on div "Add Hot Honey (ID: 1518894452) 5 AED" at bounding box center [300, 155] width 206 height 17
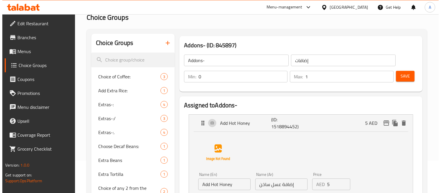
scroll to position [97, 0]
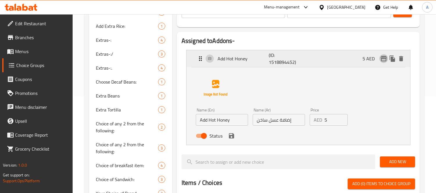
click at [382, 60] on icon "edit" at bounding box center [383, 58] width 7 height 7
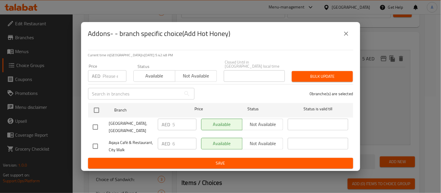
click at [98, 111] on input "checkbox" at bounding box center [96, 110] width 12 height 12
checkbox input "true"
drag, startPoint x: 182, startPoint y: 124, endPoint x: 159, endPoint y: 123, distance: 23.3
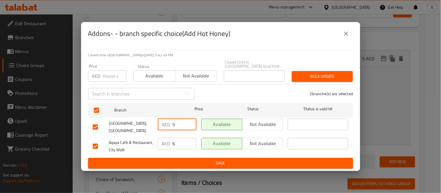
click at [160, 124] on div "AED 5 ​" at bounding box center [177, 125] width 39 height 12
type input "6"
click at [156, 164] on span "Save" at bounding box center [221, 163] width 256 height 7
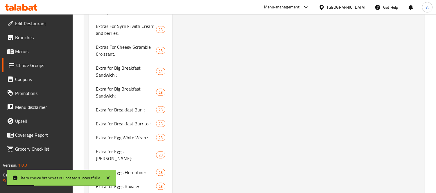
scroll to position [0, 0]
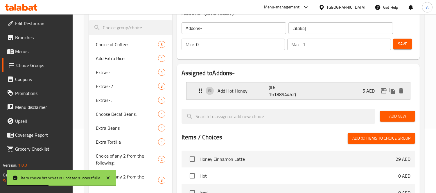
click at [321, 93] on div "Add Hot Honey (ID: 1518894452) 5 AED" at bounding box center [300, 90] width 206 height 17
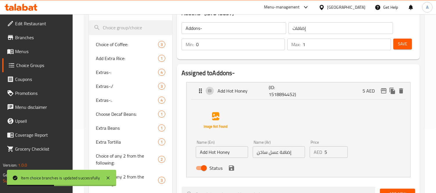
scroll to position [97, 0]
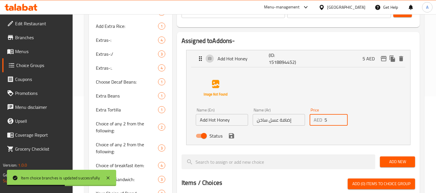
drag, startPoint x: 333, startPoint y: 121, endPoint x: 307, endPoint y: 121, distance: 26.4
click at [307, 121] on div "Price AED 5 Price" at bounding box center [328, 117] width 43 height 22
click at [231, 138] on icon "save" at bounding box center [231, 135] width 7 height 7
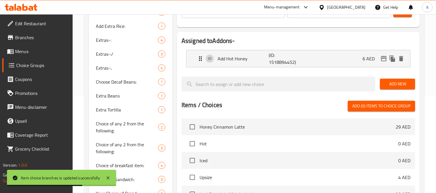
type input "6"
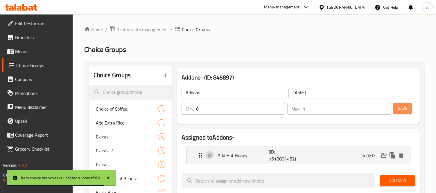
click at [410, 111] on button "Save" at bounding box center [402, 108] width 19 height 11
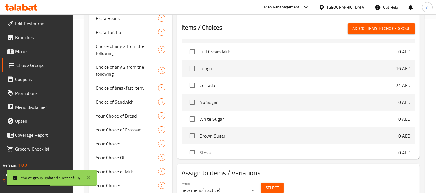
scroll to position [2673, 0]
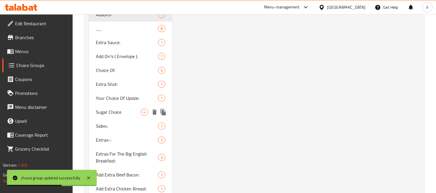
click at [135, 105] on div "Sugar Choice 4" at bounding box center [130, 112] width 83 height 14
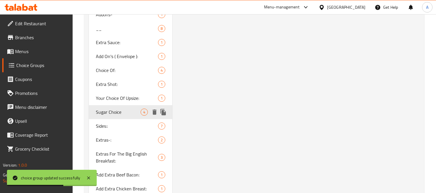
type input "Sugar Choice"
type input "خيار السكر:"
type input "1"
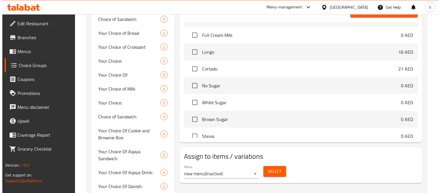
scroll to position [292, 0]
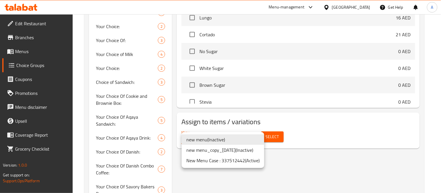
drag, startPoint x: 206, startPoint y: 159, endPoint x: 242, endPoint y: 153, distance: 36.5
click at [205, 159] on li "New Menu Case : 337512442 ( Active )" at bounding box center [223, 160] width 82 height 10
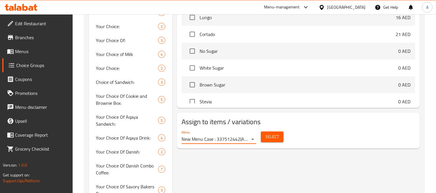
click at [270, 141] on span "Select" at bounding box center [271, 136] width 13 height 7
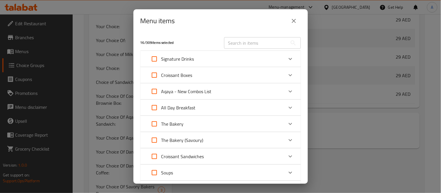
click at [263, 41] on input "text" at bounding box center [255, 43] width 63 height 12
paste input "Aqaya’s Signature Cocoa"
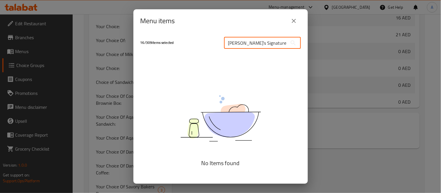
click at [259, 43] on input "Aqaya’s Signature Cocoa" at bounding box center [255, 43] width 63 height 12
click at [277, 46] on input "Aqaya’s Signature Cocoa" at bounding box center [255, 43] width 63 height 12
click at [268, 42] on input "Aqaya’s Signature Cocoa" at bounding box center [255, 43] width 63 height 12
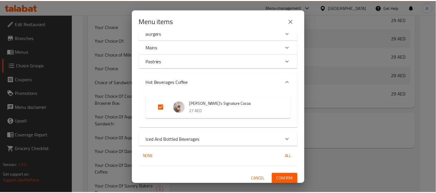
scroll to position [55, 0]
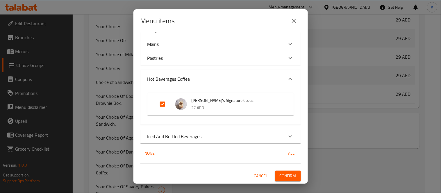
type input "Aqaya"
click at [163, 102] on input "Expand" at bounding box center [162, 104] width 14 height 14
checkbox input "false"
drag, startPoint x: 280, startPoint y: 173, endPoint x: 276, endPoint y: 170, distance: 4.3
click at [280, 173] on span "Confirm" at bounding box center [287, 176] width 17 height 7
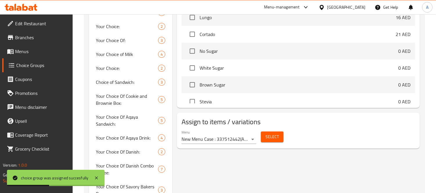
scroll to position [82, 0]
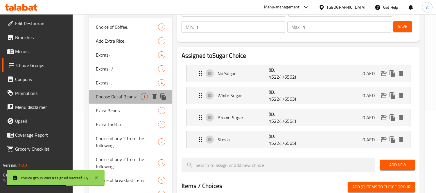
click at [132, 100] on span "Choose Decaf Beans:" at bounding box center [118, 96] width 45 height 7
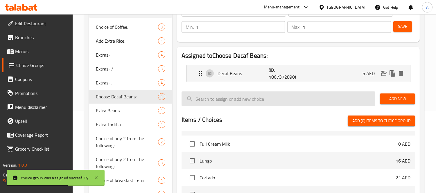
type input "Choose Decaf Beans:"
type input "اختر حبوب القهوة منزوعة الكافيين"
type input "0"
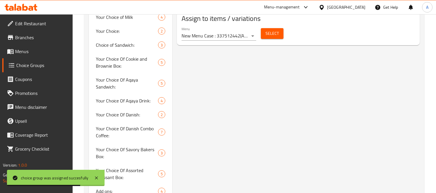
scroll to position [243, 0]
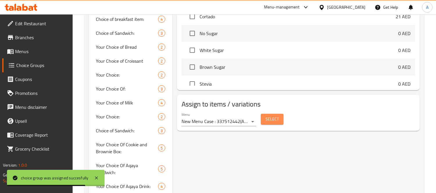
click at [274, 118] on span "Select" at bounding box center [271, 119] width 13 height 7
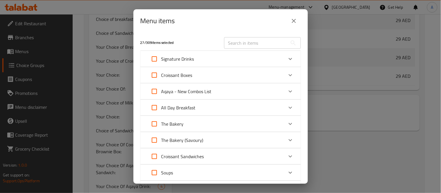
click at [242, 41] on input "text" at bounding box center [255, 43] width 63 height 12
paste input "Speciality Tea"
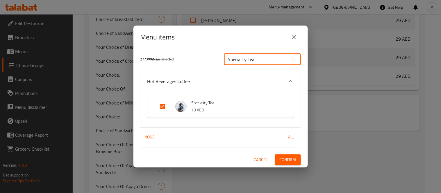
paste input "Speciality Tea"
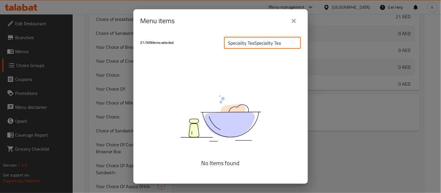
click at [258, 42] on input "Speciality TeaSpeciality Tea" at bounding box center [255, 43] width 63 height 12
paste input "text"
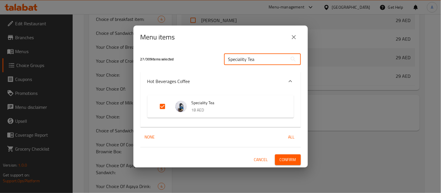
type input "Speciality Tea"
click at [161, 107] on input "Expand" at bounding box center [162, 107] width 14 height 14
checkbox input "false"
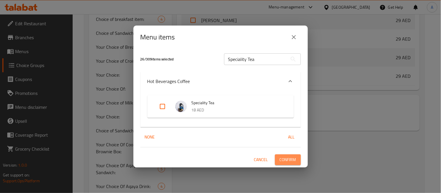
click at [286, 155] on button "Confirm" at bounding box center [288, 159] width 26 height 11
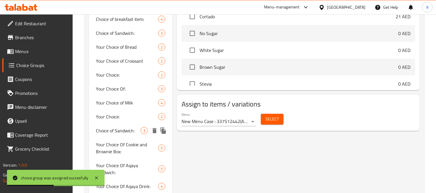
scroll to position [2673, 0]
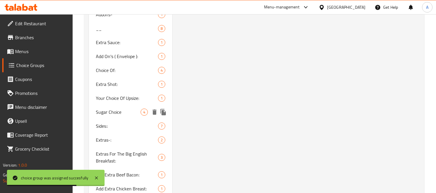
click at [121, 109] on span "Sugar Choice" at bounding box center [118, 112] width 45 height 7
type input "Sugar Choice"
type input "خيار السكر:"
type input "1"
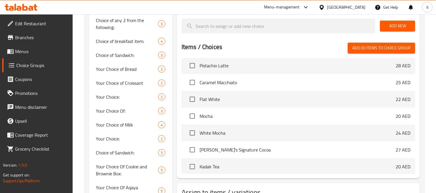
scroll to position [355, 0]
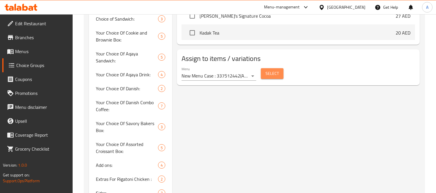
click at [274, 76] on span "Select" at bounding box center [271, 73] width 13 height 7
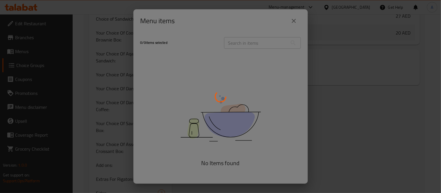
click at [245, 41] on div at bounding box center [220, 96] width 441 height 193
click at [244, 41] on div at bounding box center [220, 96] width 441 height 193
click at [241, 43] on div at bounding box center [220, 96] width 441 height 193
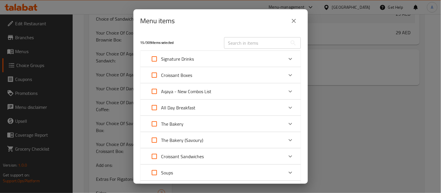
click at [253, 41] on input "text" at bounding box center [255, 43] width 63 height 12
paste input "Speciality Tea"
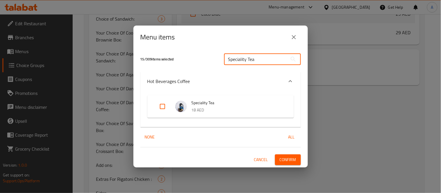
type input "Speciality Tea"
click at [164, 106] on input "Expand" at bounding box center [162, 107] width 14 height 14
checkbox input "true"
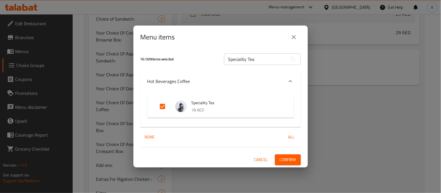
click at [289, 161] on span "Confirm" at bounding box center [287, 159] width 17 height 7
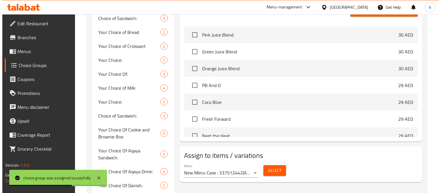
scroll to position [6023, 0]
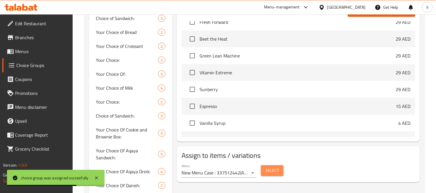
click at [269, 170] on span "Select" at bounding box center [271, 170] width 13 height 7
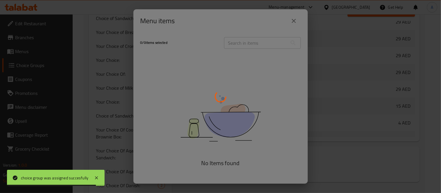
click at [248, 44] on div at bounding box center [220, 96] width 441 height 193
click at [250, 43] on div at bounding box center [220, 96] width 441 height 193
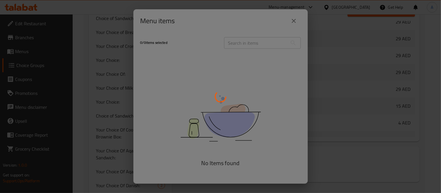
click at [250, 43] on div at bounding box center [220, 96] width 441 height 193
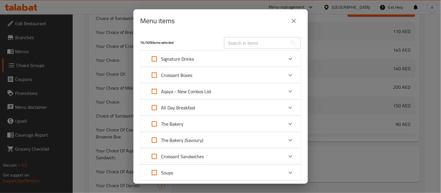
click at [253, 46] on input "text" at bounding box center [255, 43] width 63 height 12
paste input "Americano"
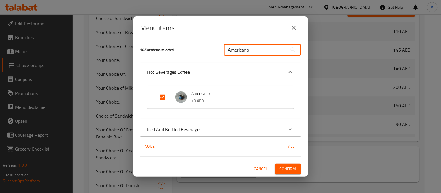
type input "Americano"
click at [184, 131] on p "Iced And Bottled Beverages" at bounding box center [174, 129] width 54 height 7
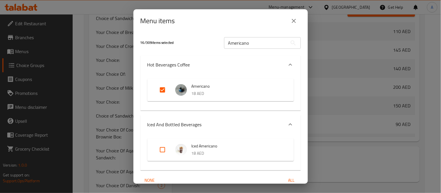
click at [160, 148] on input "Expand" at bounding box center [162, 150] width 14 height 14
click at [163, 147] on input "Expand" at bounding box center [162, 150] width 14 height 14
checkbox input "false"
click at [243, 46] on input "Americano" at bounding box center [255, 43] width 63 height 12
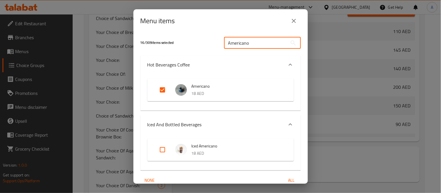
click at [243, 46] on input "Americano" at bounding box center [255, 43] width 63 height 12
paste input "Latte"
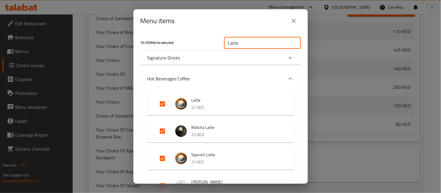
click at [240, 42] on input "Latte" at bounding box center [255, 43] width 63 height 12
paste input "Iced Vanilla"
click at [240, 42] on div "Menu items 16 / 309 items selected Latte ​ Signature Drinks Honey Cinnamon Latt…" at bounding box center [220, 96] width 174 height 175
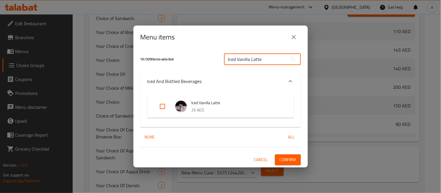
type input "Iced Vanilla Latte"
click at [164, 106] on input "Expand" at bounding box center [162, 107] width 14 height 14
checkbox input "true"
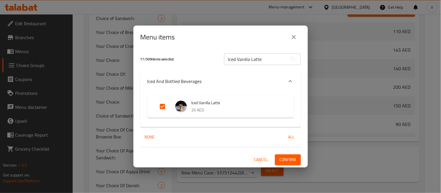
click at [232, 51] on div "Iced Vanilla Latte ​" at bounding box center [262, 59] width 84 height 19
click at [241, 60] on input "Iced Vanilla Latte" at bounding box center [255, 59] width 63 height 12
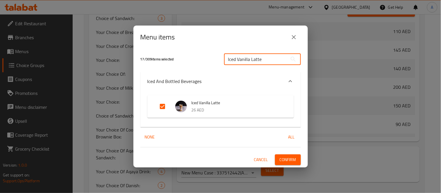
click at [241, 60] on input "Iced Vanilla Latte" at bounding box center [255, 59] width 63 height 12
paste input "Match"
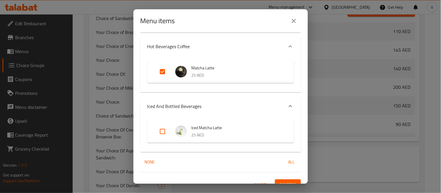
scroll to position [0, 0]
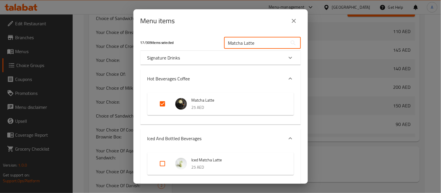
click at [244, 42] on input "Matcha Latte" at bounding box center [255, 43] width 63 height 12
paste input "Spanish"
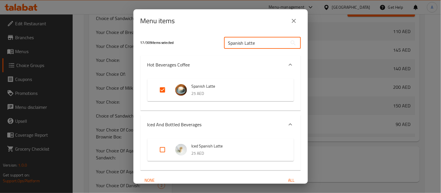
click at [236, 41] on input "Spanish Latte" at bounding box center [255, 43] width 63 height 12
paste input "Rose"
click at [250, 41] on input "Rose Latte" at bounding box center [255, 43] width 63 height 12
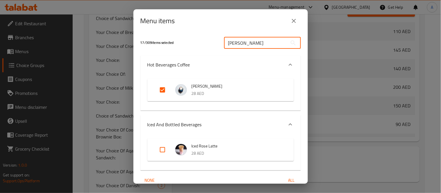
click at [250, 41] on input "Rose Latte" at bounding box center [255, 43] width 63 height 12
paste input "Saffron"
click at [250, 42] on input "Saffron Latte" at bounding box center [255, 43] width 63 height 12
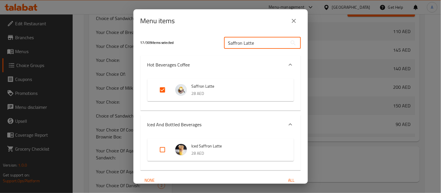
paste input "Pistachio"
click at [250, 42] on input "Saffron Latte" at bounding box center [255, 43] width 63 height 12
click at [251, 44] on input "Pistachio Latte" at bounding box center [255, 43] width 63 height 12
paste input "Caramel Macchiato"
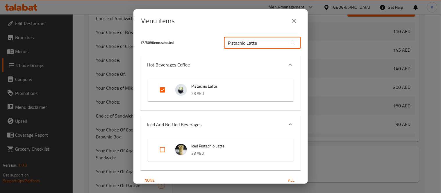
click at [251, 44] on input "Pistachio Latte" at bounding box center [255, 43] width 63 height 12
click at [257, 42] on input "Caramel Macchiato" at bounding box center [255, 43] width 63 height 12
paste input "Mocha"
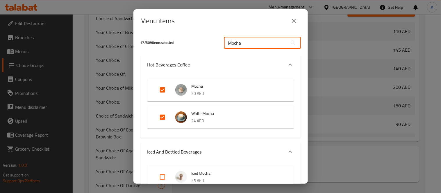
type input "Mocha"
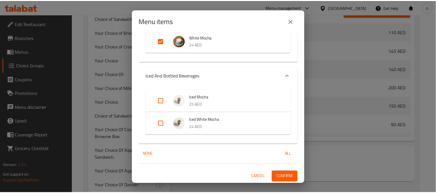
scroll to position [77, 0]
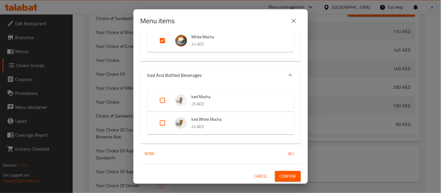
click at [276, 171] on button "Confirm" at bounding box center [288, 176] width 26 height 11
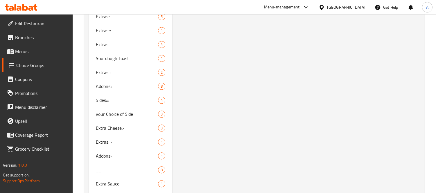
scroll to position [2571, 0]
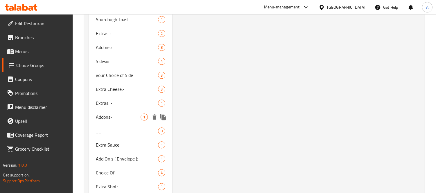
click at [119, 114] on span "Addons-" at bounding box center [118, 117] width 45 height 7
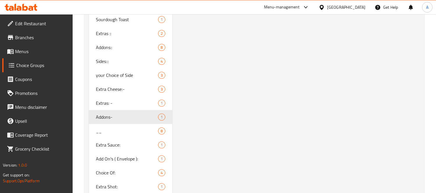
type input "Addons-"
type input "إضافات"
type input "0"
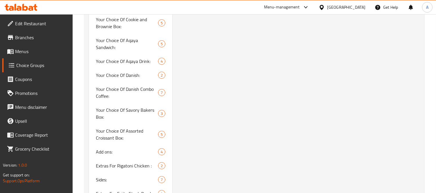
scroll to position [263, 0]
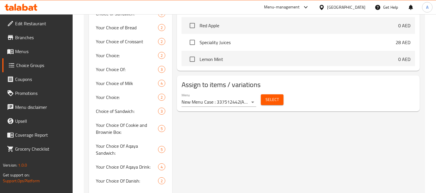
click at [274, 98] on span "Select" at bounding box center [271, 99] width 13 height 7
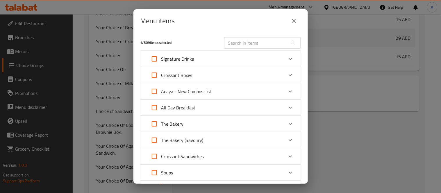
click at [245, 42] on input "text" at bounding box center [255, 43] width 63 height 12
paste input "Meat Overload Pizza"
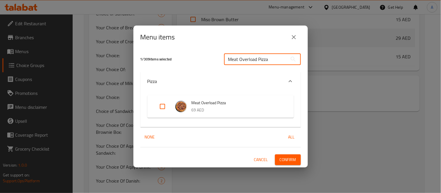
type input "Meat Overload Pizza"
click at [164, 107] on input "Expand" at bounding box center [162, 107] width 14 height 14
checkbox input "true"
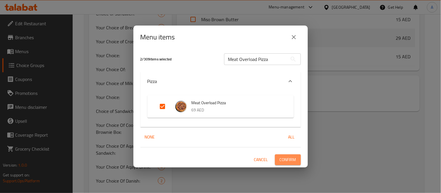
click at [288, 159] on span "Confirm" at bounding box center [287, 159] width 17 height 7
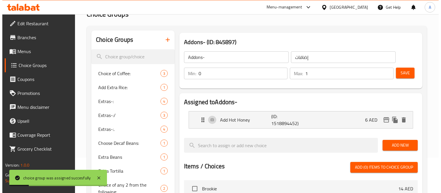
scroll to position [0, 0]
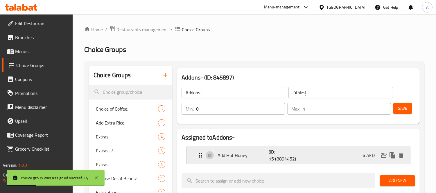
click at [382, 155] on icon "edit" at bounding box center [383, 155] width 7 height 7
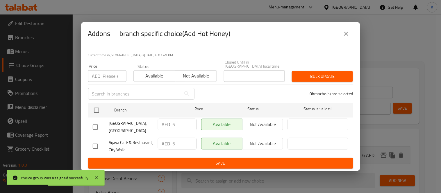
click at [346, 33] on icon "close" at bounding box center [346, 34] width 4 height 4
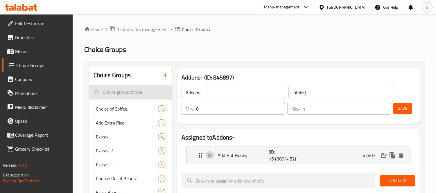
scroll to position [2673, 0]
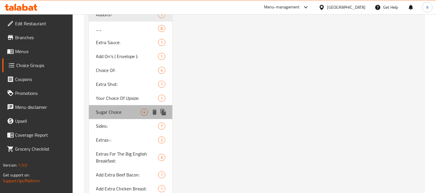
click at [126, 109] on span "Sugar Choice" at bounding box center [118, 112] width 45 height 7
type input "Sugar Choice"
type input "خيار السكر:"
type input "1"
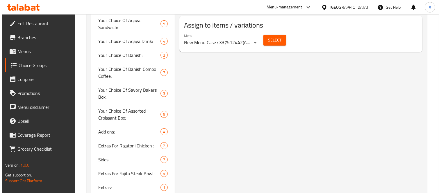
scroll to position [259, 0]
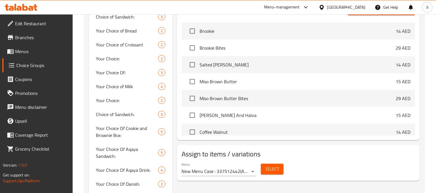
click at [268, 167] on span "Select" at bounding box center [271, 169] width 13 height 7
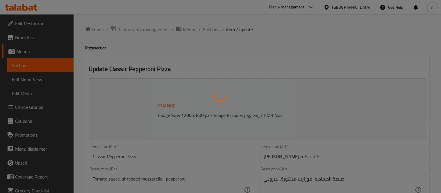
type input "إضافات"
type input "0"
type input "1"
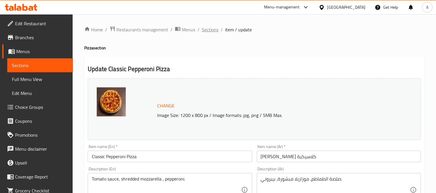
click at [216, 30] on span "Sections" at bounding box center [210, 29] width 17 height 7
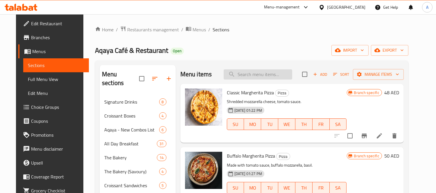
click at [247, 77] on input "search" at bounding box center [258, 74] width 69 height 10
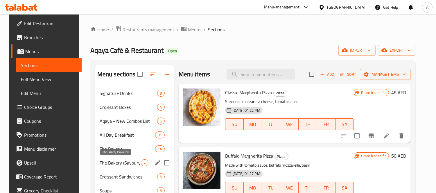
paste input "Chicken Caesar Pizza"
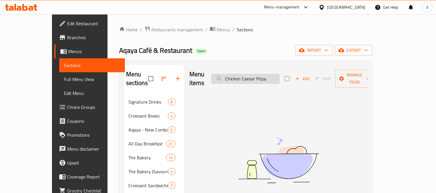
click at [278, 77] on input "Chicken Caesar Pizza" at bounding box center [245, 79] width 69 height 10
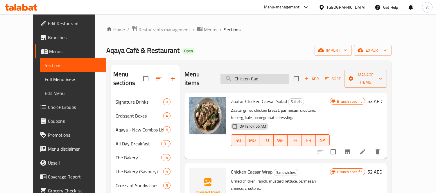
click at [257, 74] on input "Chicken Cae" at bounding box center [254, 79] width 69 height 10
paste input "Waffles"
click at [257, 74] on input "Waffles" at bounding box center [254, 79] width 69 height 10
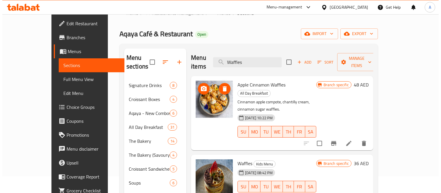
scroll to position [32, 0]
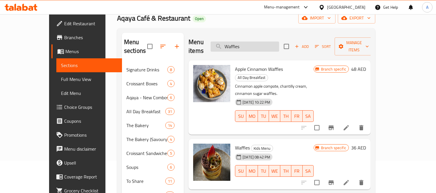
click at [276, 42] on input "Waffles" at bounding box center [245, 47] width 69 height 10
paste input "Iced Latte"
click at [276, 42] on input "Iced Latte" at bounding box center [245, 47] width 69 height 10
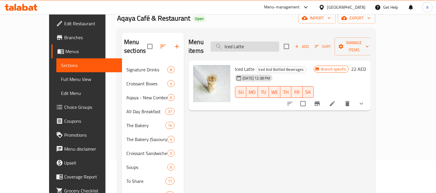
paste input "Matcha"
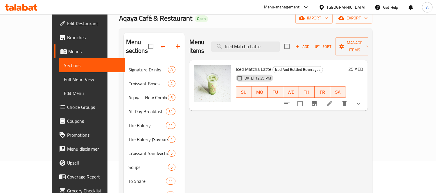
paste input "Spanish"
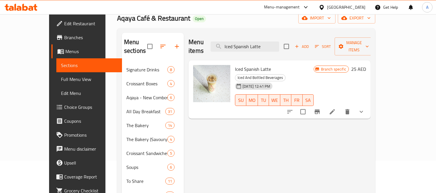
paste input "Rose"
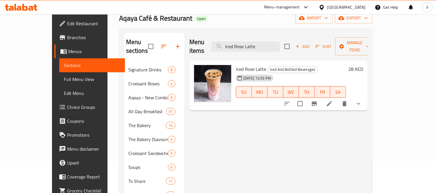
paste input "Saffron"
paste input "Pistachio"
paste input "Caramel Macchiato"
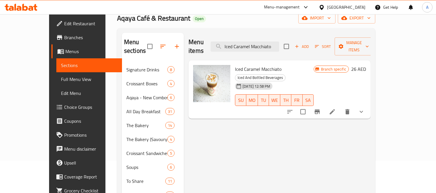
paste input "Mocha"
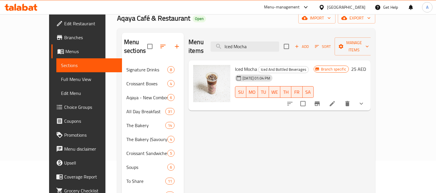
paste input "White"
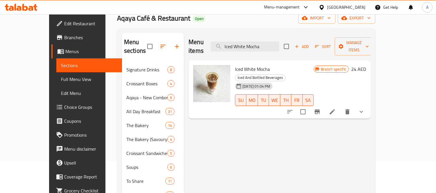
paste input "Coca Col"
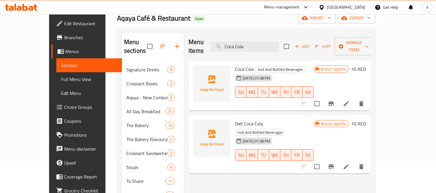
paste input "Fant"
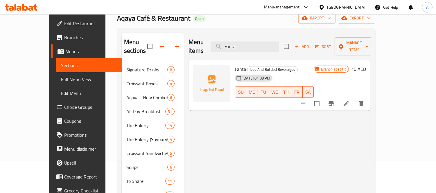
paste input "Sprite"
paste input "till Water Small"
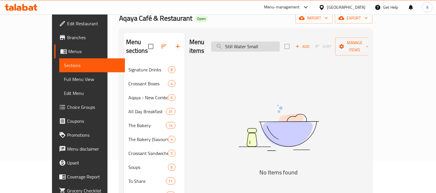
click at [269, 45] on input "Still Water Small" at bounding box center [245, 47] width 69 height 10
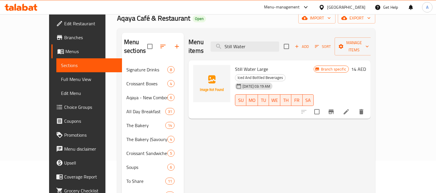
paste input "parkling Water Small"
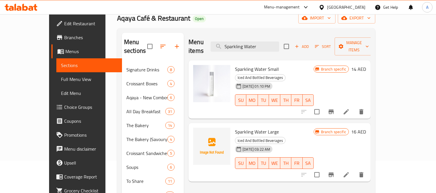
type input "Sparkling Water"
click at [334, 109] on icon "Branch-specific-item" at bounding box center [330, 111] width 5 height 5
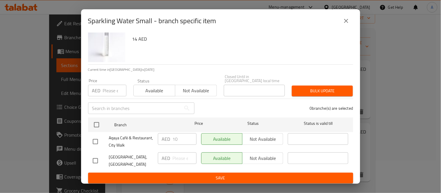
scroll to position [19, 0]
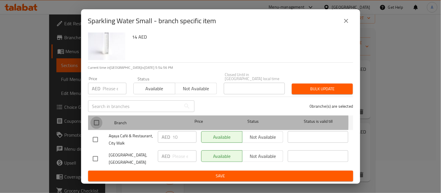
drag, startPoint x: 92, startPoint y: 115, endPoint x: 128, endPoint y: 127, distance: 37.7
click at [93, 117] on input "checkbox" at bounding box center [96, 123] width 12 height 12
checkbox input "true"
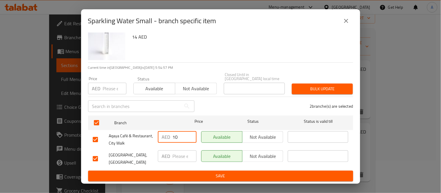
drag, startPoint x: 179, startPoint y: 130, endPoint x: 159, endPoint y: 125, distance: 20.7
click at [160, 131] on div "AED 10 ​" at bounding box center [177, 137] width 39 height 12
type input "14"
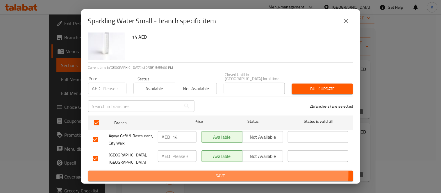
click at [172, 174] on span "Save" at bounding box center [221, 176] width 256 height 7
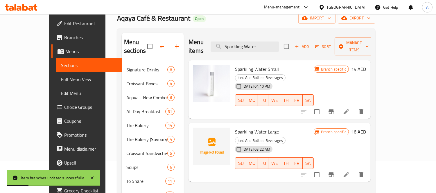
click at [262, 65] on span "Sparkling Water Small" at bounding box center [257, 69] width 44 height 9
copy h6 "Sparkling Water Small"
click at [334, 109] on icon "Branch-specific-item" at bounding box center [330, 111] width 5 height 5
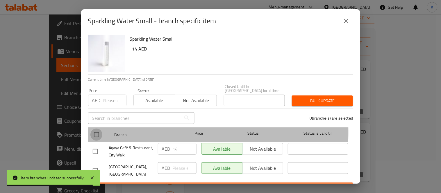
click at [98, 132] on input "checkbox" at bounding box center [96, 135] width 12 height 12
checkbox input "true"
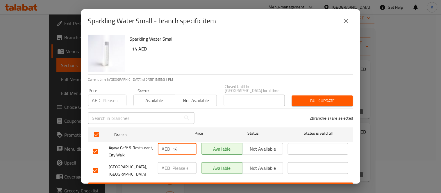
drag, startPoint x: 181, startPoint y: 149, endPoint x: 159, endPoint y: 149, distance: 22.4
click at [159, 149] on div "AED 14 ​" at bounding box center [177, 149] width 39 height 12
type input "10"
click at [179, 170] on input "number" at bounding box center [185, 168] width 24 height 12
type input "10"
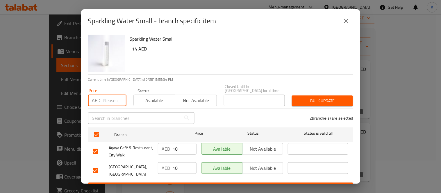
click at [104, 97] on input "number" at bounding box center [115, 101] width 24 height 12
type input "10"
click at [304, 97] on button "Bulk update" at bounding box center [322, 101] width 61 height 11
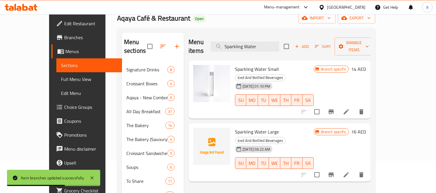
click at [366, 65] on h6 "14 AED" at bounding box center [358, 69] width 15 height 8
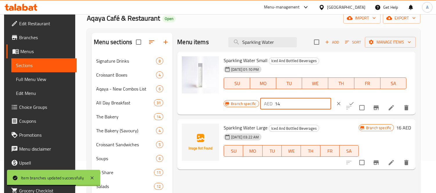
drag, startPoint x: 298, startPoint y: 107, endPoint x: 211, endPoint y: 105, distance: 86.6
click at [211, 105] on div "Sparkling Water Small Iced And Bottled Beverages 24-05-2025 01:10 PM SU MO TU W…" at bounding box center [296, 83] width 234 height 59
type input "10"
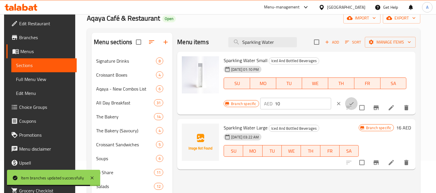
click at [348, 103] on icon "ok" at bounding box center [351, 104] width 6 height 6
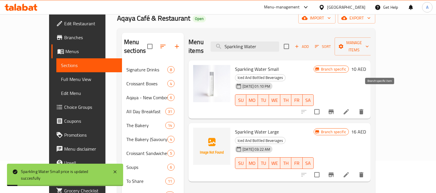
click at [334, 109] on icon "Branch-specific-item" at bounding box center [330, 111] width 5 height 5
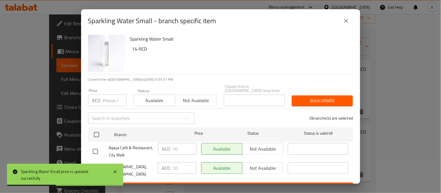
click at [346, 20] on icon "close" at bounding box center [345, 20] width 7 height 7
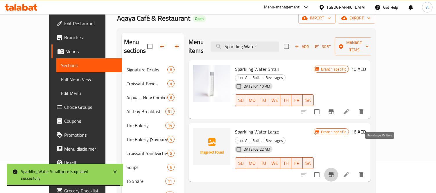
click at [335, 171] on icon "Branch-specific-item" at bounding box center [331, 174] width 7 height 7
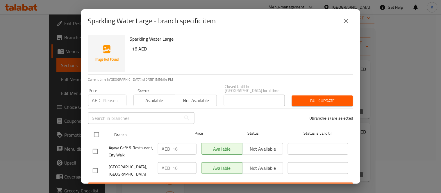
click at [95, 134] on input "checkbox" at bounding box center [96, 135] width 12 height 12
checkbox input "true"
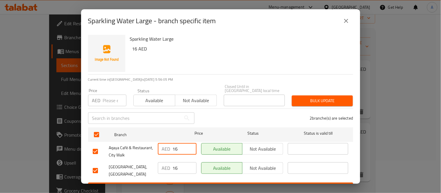
drag, startPoint x: 178, startPoint y: 150, endPoint x: 159, endPoint y: 147, distance: 19.5
click at [160, 147] on div "AED 16 ​" at bounding box center [177, 149] width 39 height 12
type input "14"
drag, startPoint x: 179, startPoint y: 166, endPoint x: 152, endPoint y: 167, distance: 27.3
click at [152, 167] on div "Aqaya Café & Restaurant, Creek Harbour AED 16 ​ Available Not available ​" at bounding box center [220, 170] width 260 height 21
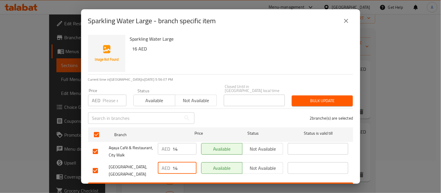
type input "14"
click at [323, 99] on span "Bulk update" at bounding box center [322, 100] width 52 height 7
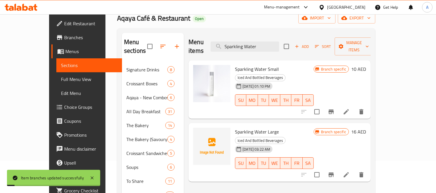
click at [366, 128] on h6 "16 AED" at bounding box center [358, 132] width 15 height 8
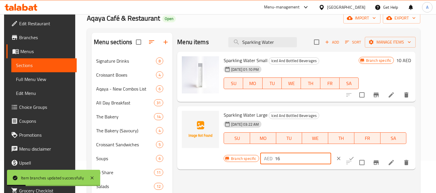
drag, startPoint x: 292, startPoint y: 160, endPoint x: 258, endPoint y: 159, distance: 34.3
click at [258, 160] on div "Branch specific AED 16 ​" at bounding box center [295, 158] width 143 height 13
type input "14"
click at [348, 156] on icon "ok" at bounding box center [351, 159] width 6 height 6
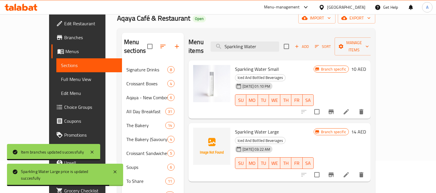
click at [335, 171] on icon "Branch-specific-item" at bounding box center [331, 174] width 7 height 7
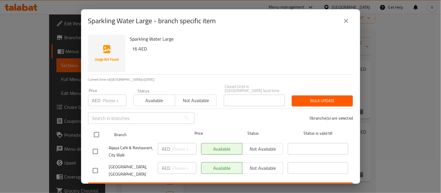
click at [97, 133] on input "checkbox" at bounding box center [96, 135] width 12 height 12
checkbox input "true"
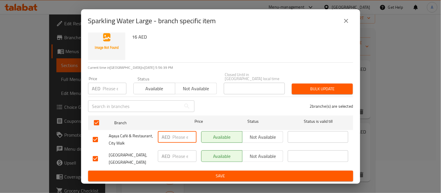
click at [178, 132] on input "number" at bounding box center [185, 137] width 24 height 12
type input "16"
click at [175, 150] on input "number" at bounding box center [185, 156] width 24 height 12
click at [108, 83] on input "number" at bounding box center [115, 89] width 24 height 12
type input "16"
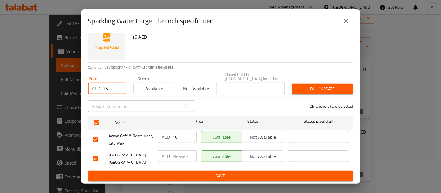
click at [330, 85] on span "Bulk update" at bounding box center [322, 88] width 52 height 7
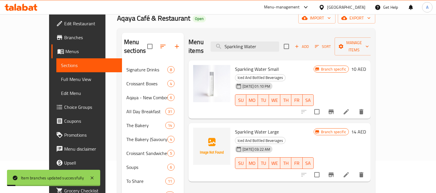
click at [366, 128] on h6 "14 AED" at bounding box center [358, 132] width 15 height 8
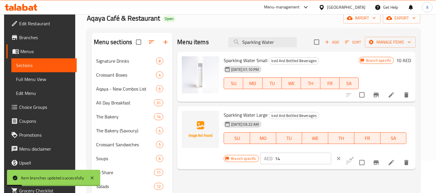
click at [300, 155] on div "AED 14 ​" at bounding box center [313, 158] width 106 height 13
drag, startPoint x: 297, startPoint y: 157, endPoint x: 267, endPoint y: 152, distance: 30.9
click at [267, 157] on div "AED 14 ​" at bounding box center [295, 159] width 71 height 12
type input "16"
click at [347, 156] on button "ok" at bounding box center [351, 158] width 13 height 13
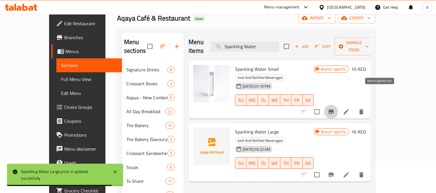
click at [335, 108] on icon "Branch-specific-item" at bounding box center [331, 111] width 7 height 7
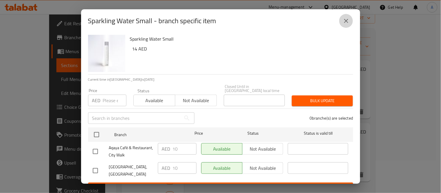
click at [345, 19] on icon "close" at bounding box center [345, 20] width 7 height 7
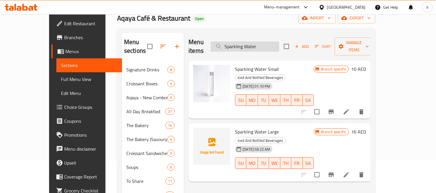
click at [267, 42] on input "Sparkling Water" at bounding box center [245, 47] width 69 height 10
paste input "Meat Overload Pizza"
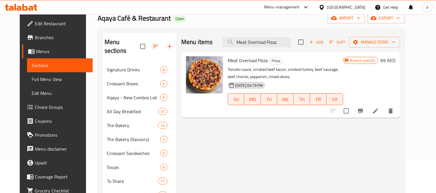
type input "Meat Overload Pizza"
drag, startPoint x: 283, startPoint y: 173, endPoint x: 283, endPoint y: 177, distance: 4.4
drag, startPoint x: 395, startPoint y: 182, endPoint x: 391, endPoint y: 180, distance: 4.4
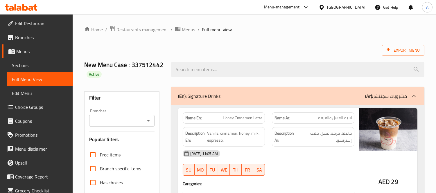
click at [253, 26] on ol "Home / Restaurants management / Menus / Full menu view" at bounding box center [254, 30] width 340 height 8
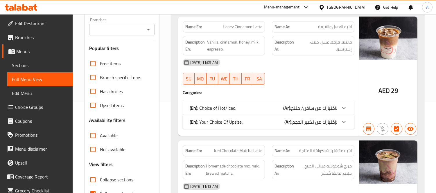
scroll to position [134, 0]
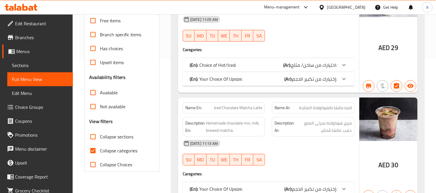
click at [114, 149] on span "Collapse categories" at bounding box center [118, 150] width 37 height 7
click at [100, 149] on input "Collapse categories" at bounding box center [93, 151] width 14 height 14
click at [90, 150] on input "Collapse categories" at bounding box center [93, 151] width 14 height 14
click at [99, 120] on h3 "View filters" at bounding box center [101, 121] width 24 height 7
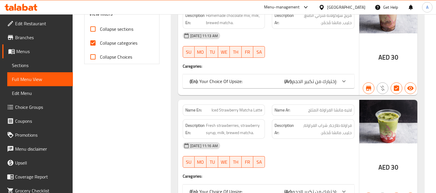
scroll to position [199, 0]
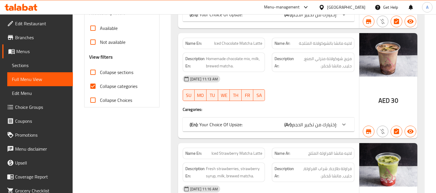
click at [91, 86] on input "Collapse categories" at bounding box center [93, 86] width 14 height 14
checkbox input "false"
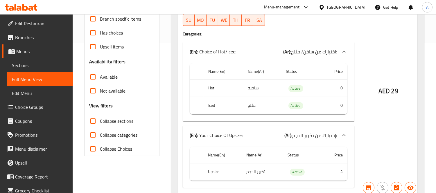
scroll to position [161, 0]
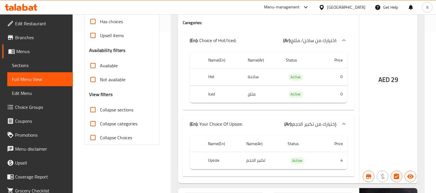
click at [90, 135] on input "Collapse Choices" at bounding box center [93, 138] width 14 height 14
checkbox input "true"
click at [91, 124] on input "Collapse categories" at bounding box center [93, 124] width 14 height 14
checkbox input "true"
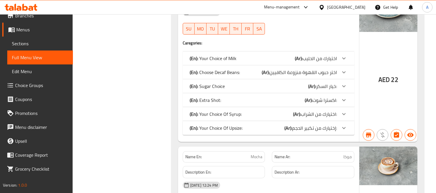
scroll to position [31466, 0]
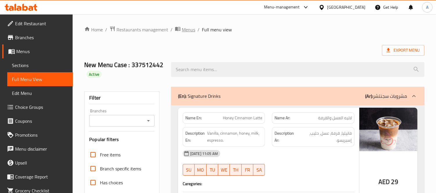
click at [189, 28] on span "Menus" at bounding box center [188, 29] width 13 height 7
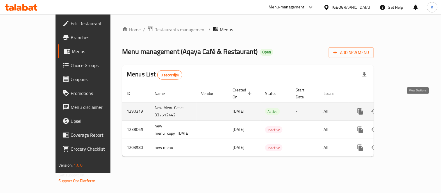
click at [409, 105] on link "enhanced table" at bounding box center [402, 112] width 14 height 14
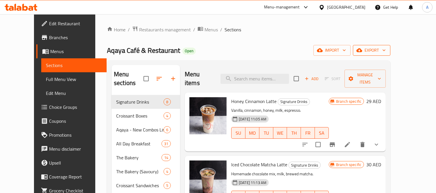
click at [386, 49] on span "export" at bounding box center [371, 50] width 28 height 7
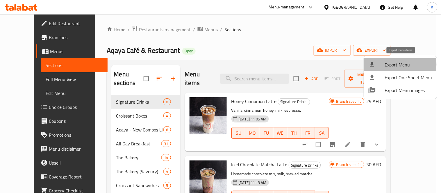
click at [382, 64] on div at bounding box center [376, 64] width 16 height 7
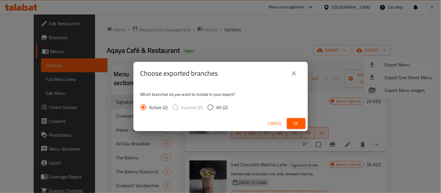
drag, startPoint x: 150, startPoint y: 48, endPoint x: 201, endPoint y: 50, distance: 51.4
click at [150, 48] on div "Choose exported branches Which branches do you want to include in your export? …" at bounding box center [220, 96] width 441 height 193
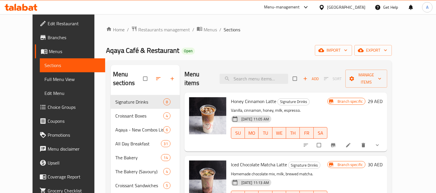
click at [387, 51] on span "export" at bounding box center [373, 50] width 28 height 7
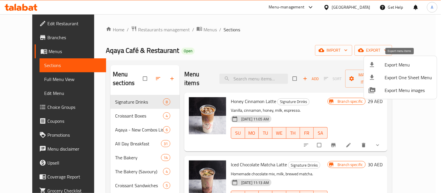
click at [391, 64] on span "Export Menu" at bounding box center [408, 64] width 47 height 7
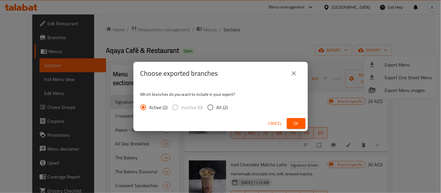
click at [221, 109] on span "All (2)" at bounding box center [221, 107] width 11 height 7
click at [216, 109] on input "All (2)" at bounding box center [210, 107] width 12 height 12
radio input "true"
click at [296, 125] on span "Ok" at bounding box center [295, 123] width 9 height 7
